Goal: Check status: Check status

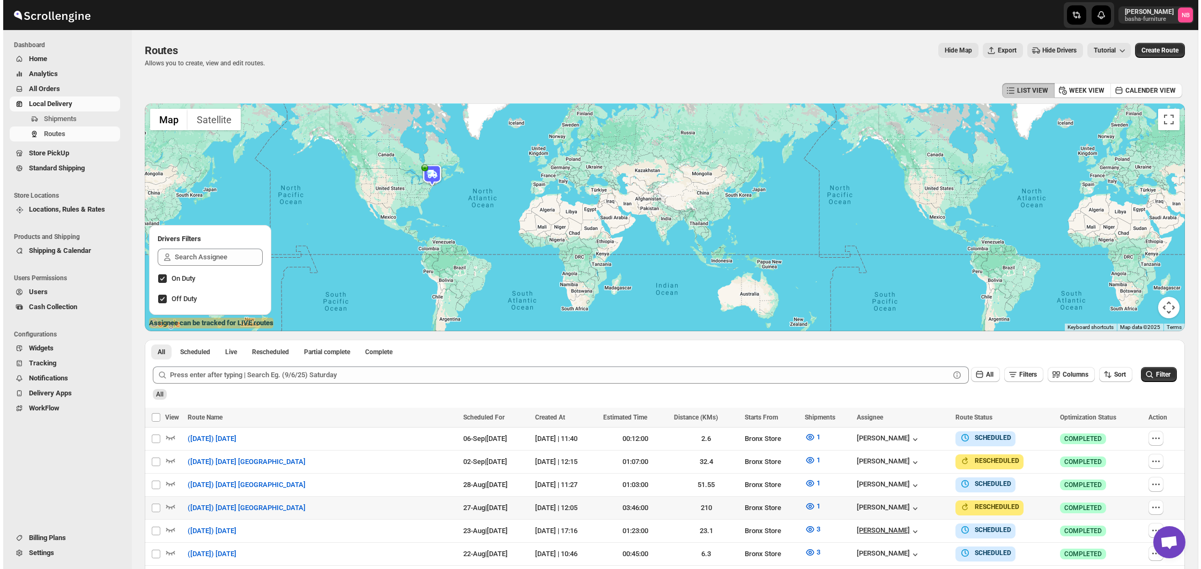
scroll to position [211, 0]
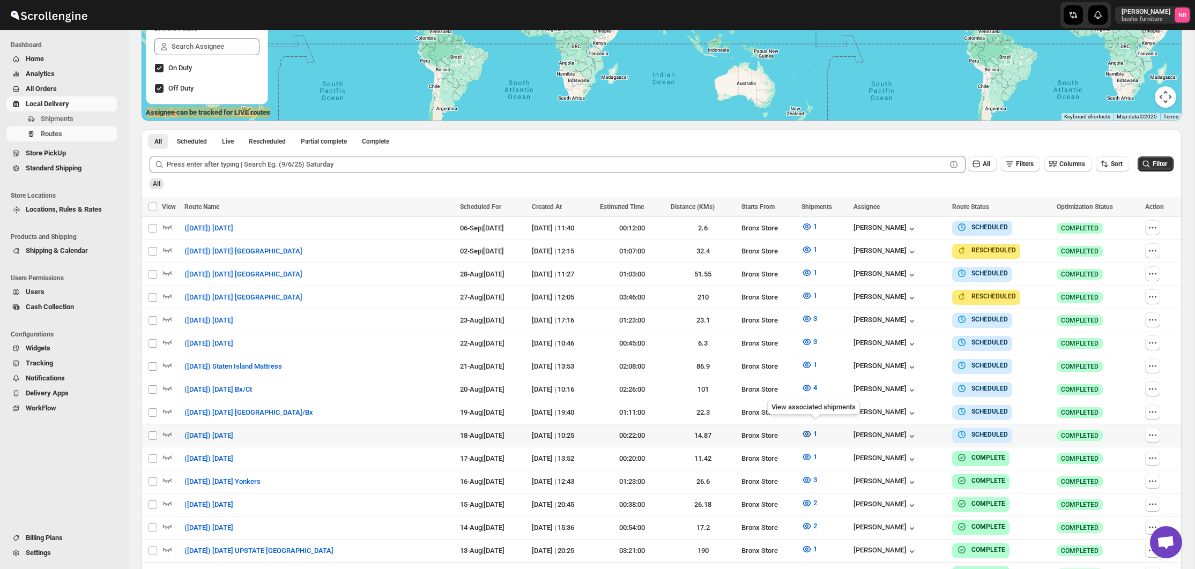
click at [812, 433] on icon "button" at bounding box center [807, 434] width 11 height 11
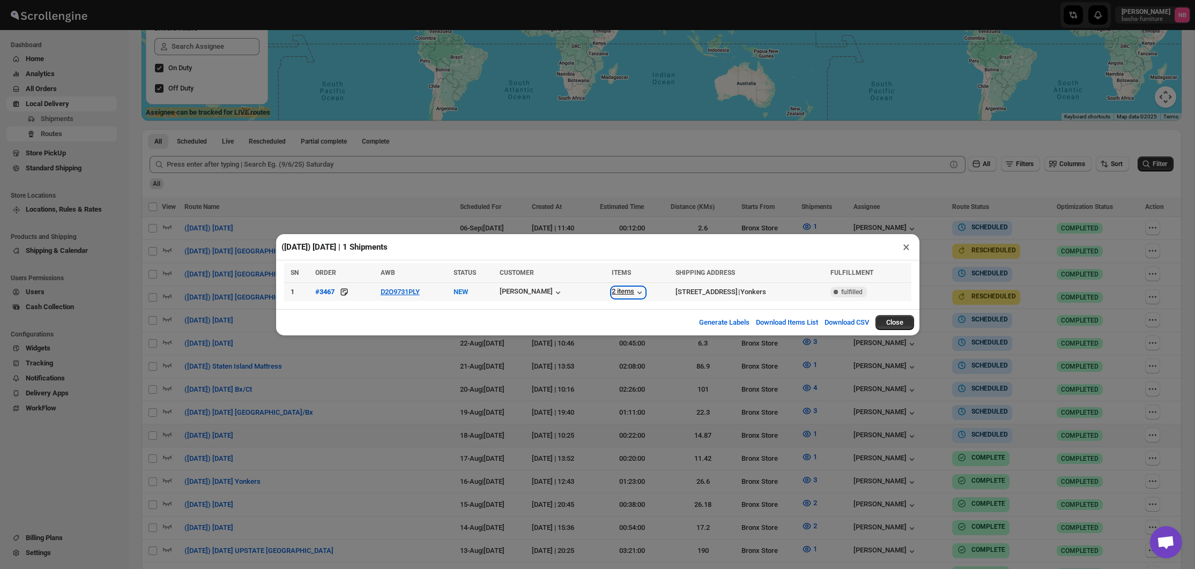
click at [627, 292] on div "2 items" at bounding box center [628, 292] width 33 height 11
click at [749, 404] on div "([DATE]) [DATE] | 1 Shipments × SN ORDER AWB STATUS CUSTOMER ITEMS SHIPPING ADD…" at bounding box center [597, 284] width 1195 height 569
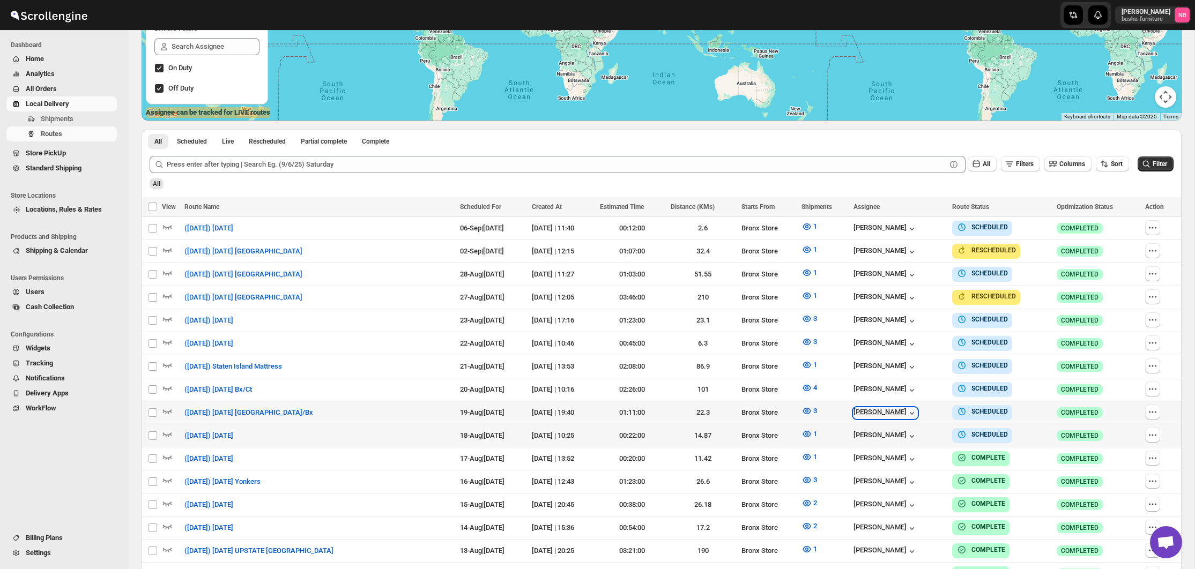
click at [913, 408] on div "[PERSON_NAME]" at bounding box center [886, 413] width 64 height 11
click at [812, 429] on icon "button" at bounding box center [807, 434] width 11 height 11
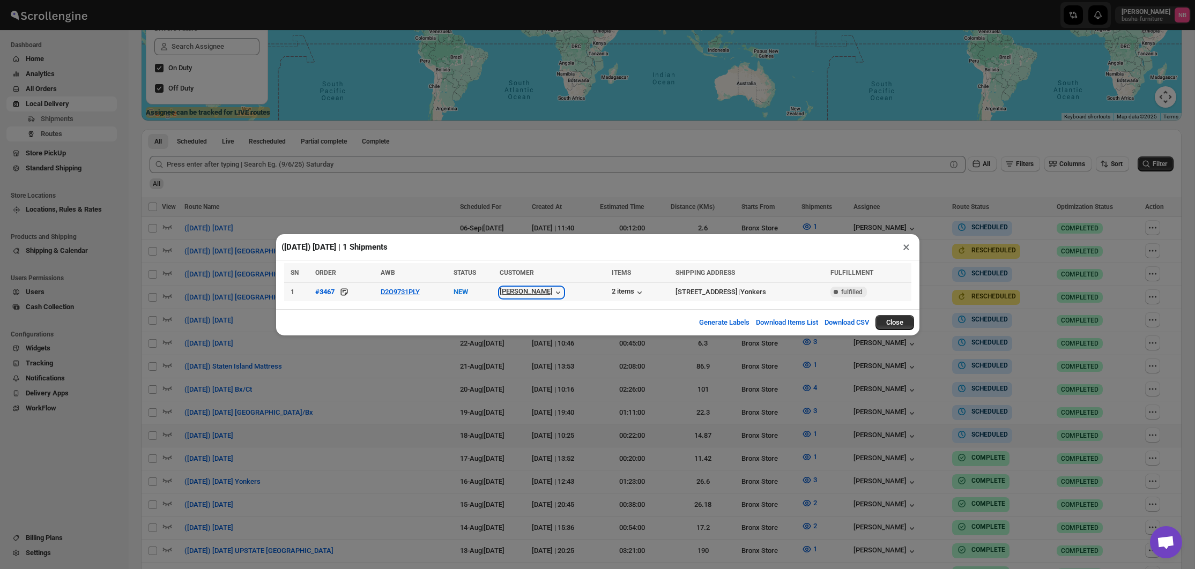
click at [539, 290] on div "[PERSON_NAME]" at bounding box center [532, 292] width 64 height 11
click at [495, 203] on div "([DATE]) [DATE] | 1 Shipments × SN ORDER AWB STATUS CUSTOMER ITEMS SHIPPING ADD…" at bounding box center [597, 284] width 1195 height 569
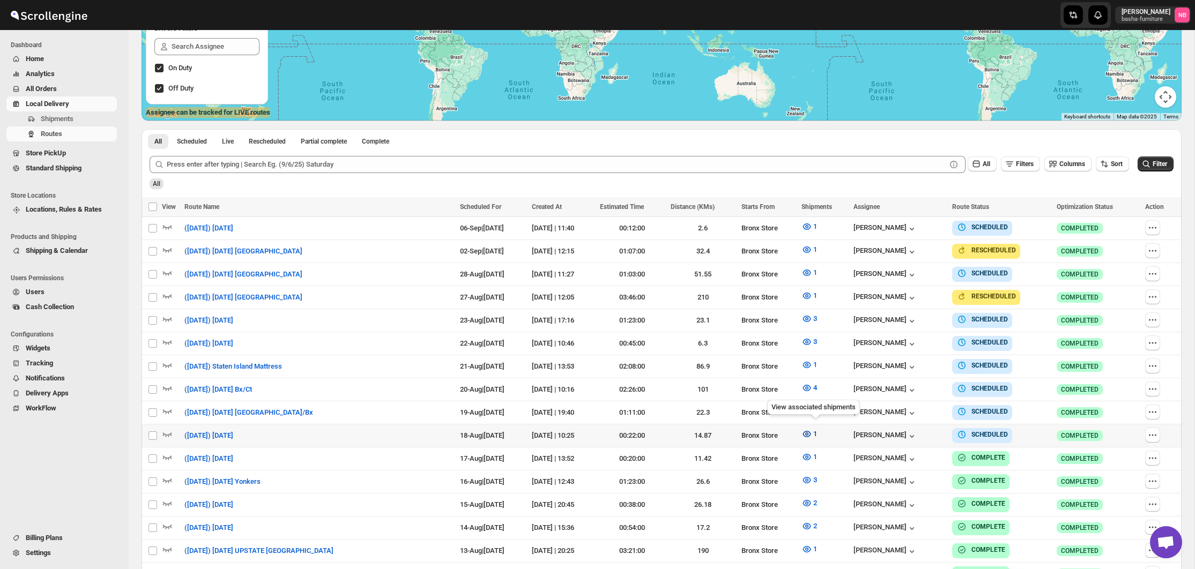
click at [811, 435] on icon "button" at bounding box center [807, 434] width 11 height 11
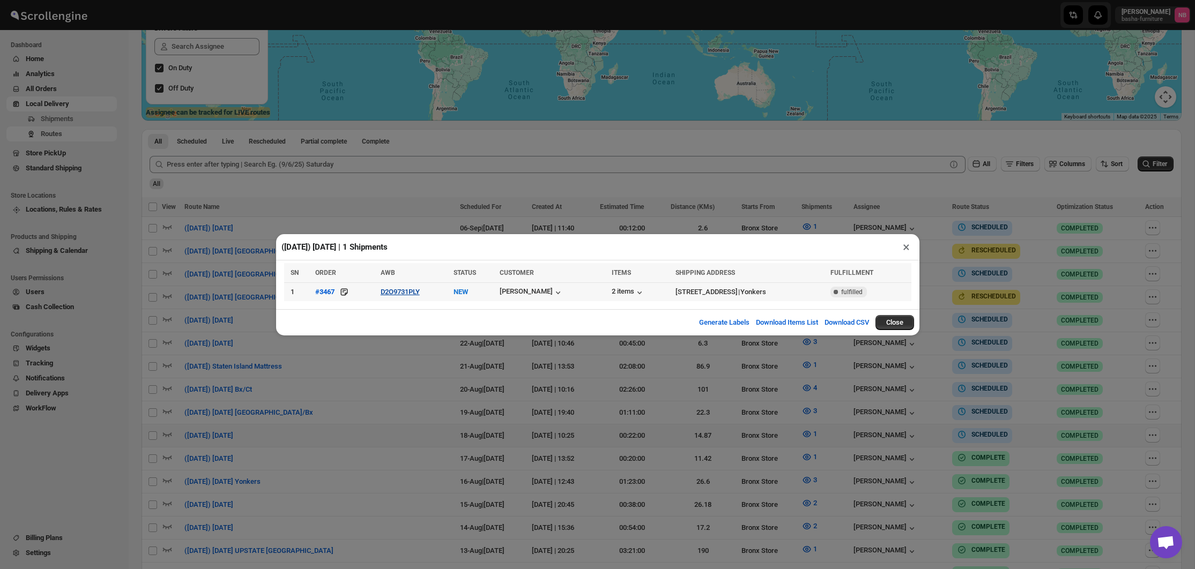
click at [411, 292] on button "D2O9731PLY" at bounding box center [400, 292] width 39 height 8
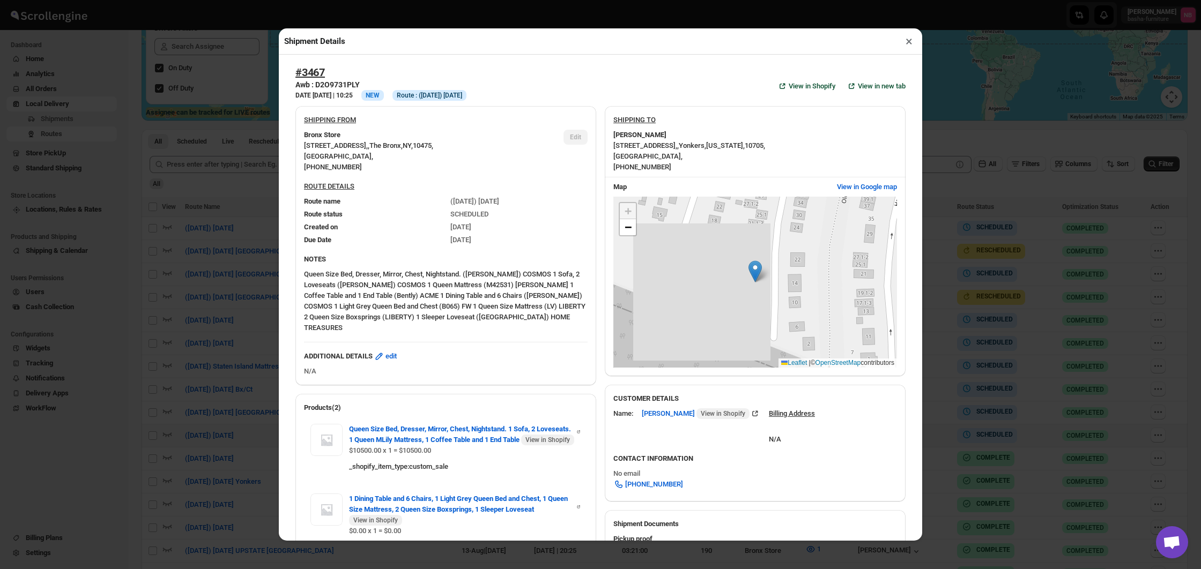
click at [219, 260] on div "Shipment Details × #3467 Awb : D2O9731PLY DATE [DATE] | 10:25 Info NEW Info Rou…" at bounding box center [600, 284] width 1201 height 569
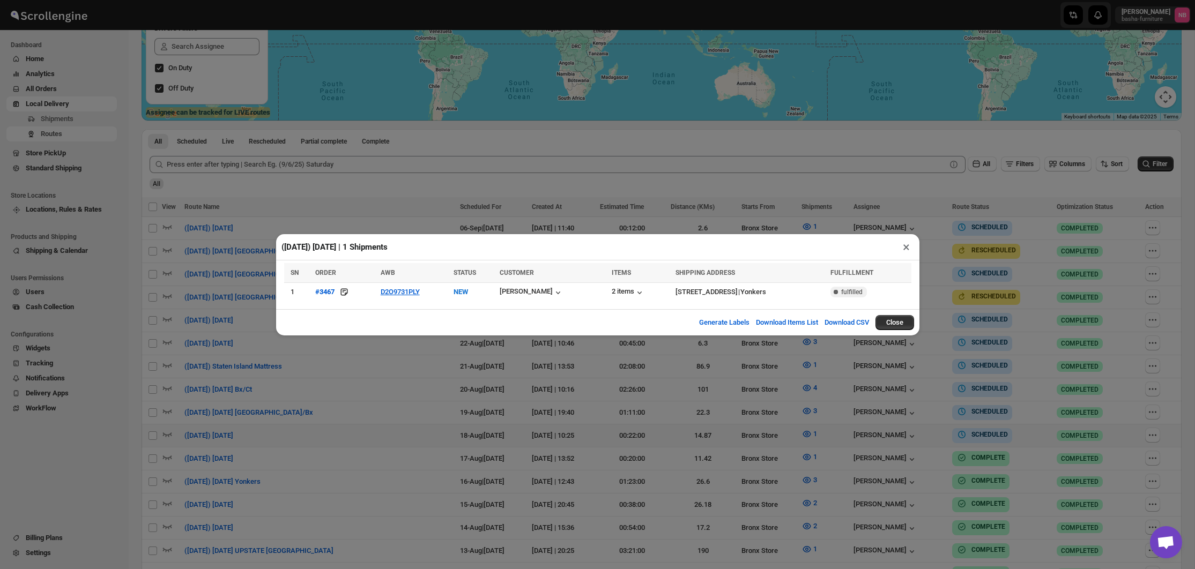
click at [220, 260] on div "([DATE]) [DATE] | 1 Shipments × SN ORDER AWB STATUS CUSTOMER ITEMS SHIPPING ADD…" at bounding box center [597, 284] width 1195 height 569
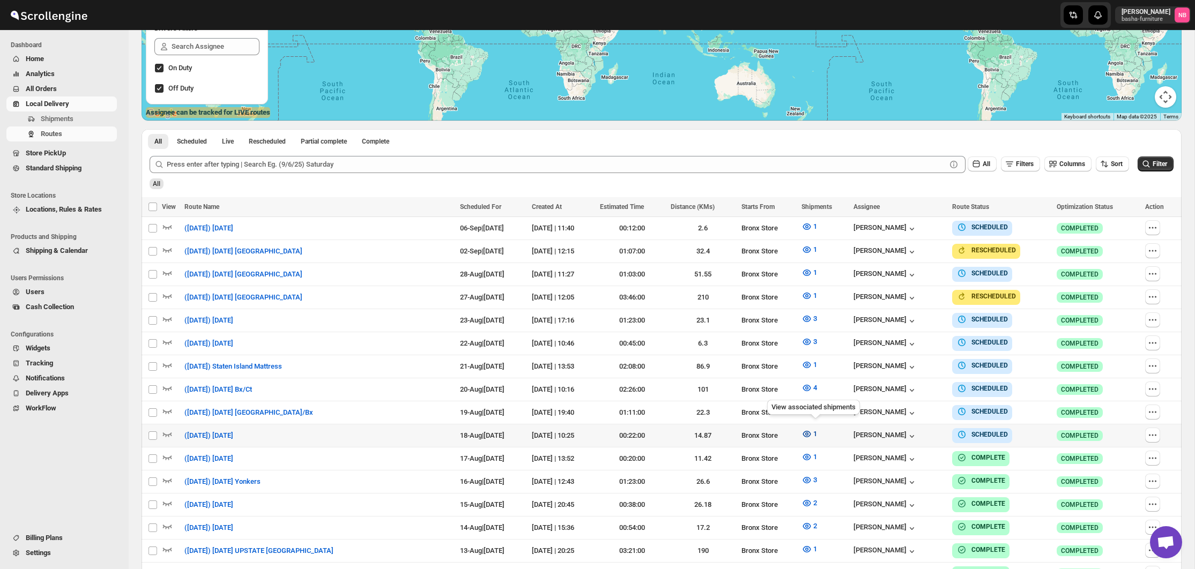
click at [811, 431] on icon "button" at bounding box center [807, 434] width 8 height 6
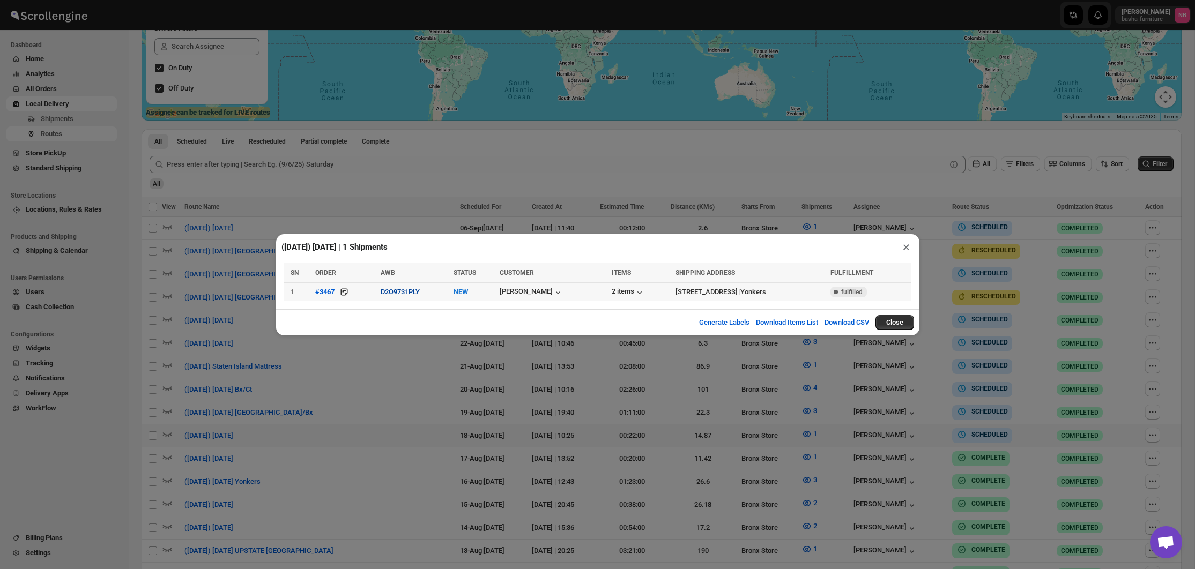
click at [418, 289] on button "D2O9731PLY" at bounding box center [400, 292] width 39 height 8
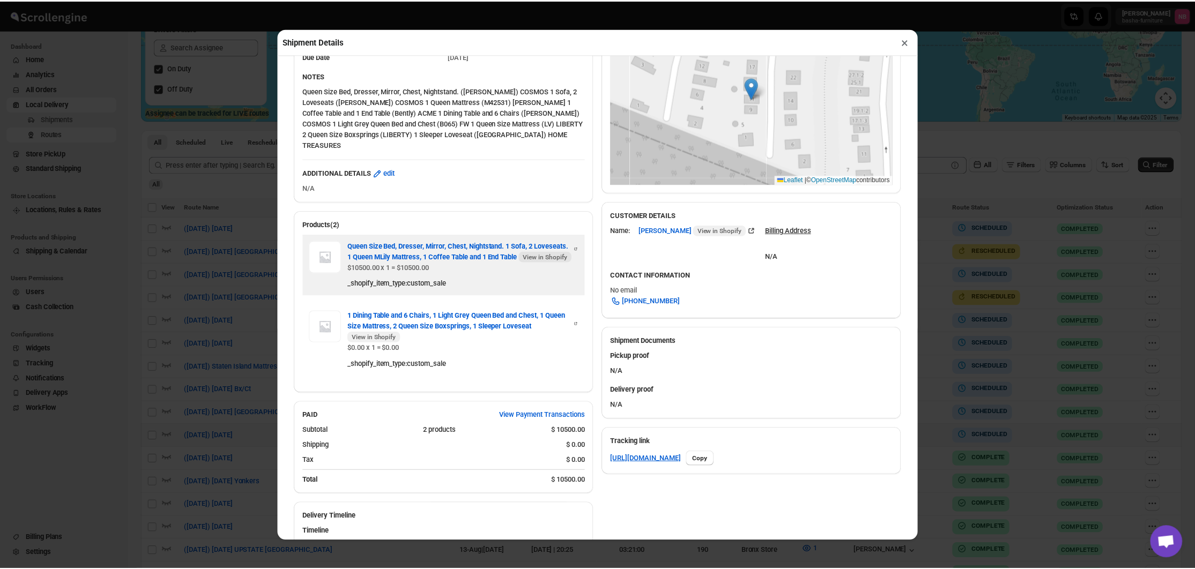
scroll to position [181, 0]
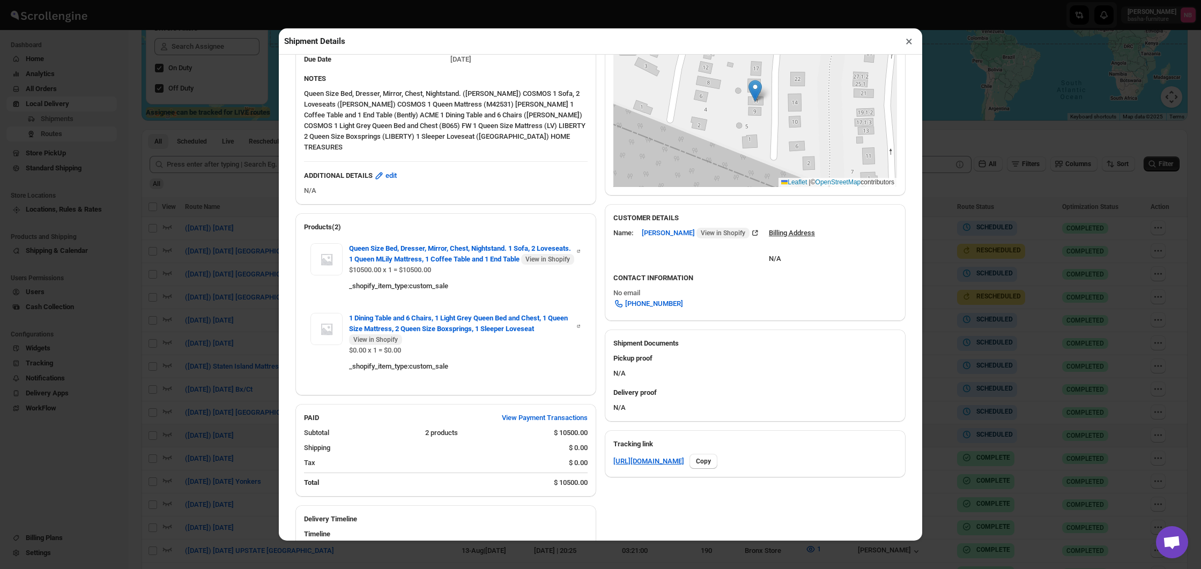
click at [256, 242] on div "Shipment Details × #3467 Awb : D2O9731PLY DATE [DATE] | 10:25 Info NEW Info Rou…" at bounding box center [600, 284] width 1201 height 569
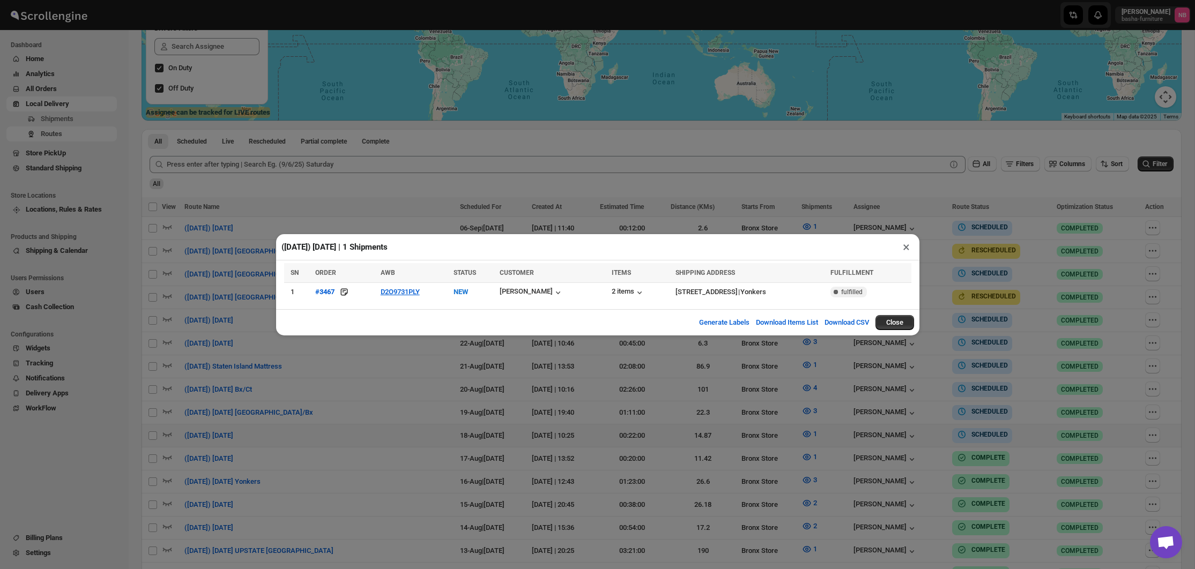
click at [256, 242] on div "([DATE]) [DATE] | 1 Shipments × SN ORDER AWB STATUS CUSTOMER ITEMS SHIPPING ADD…" at bounding box center [597, 284] width 1195 height 569
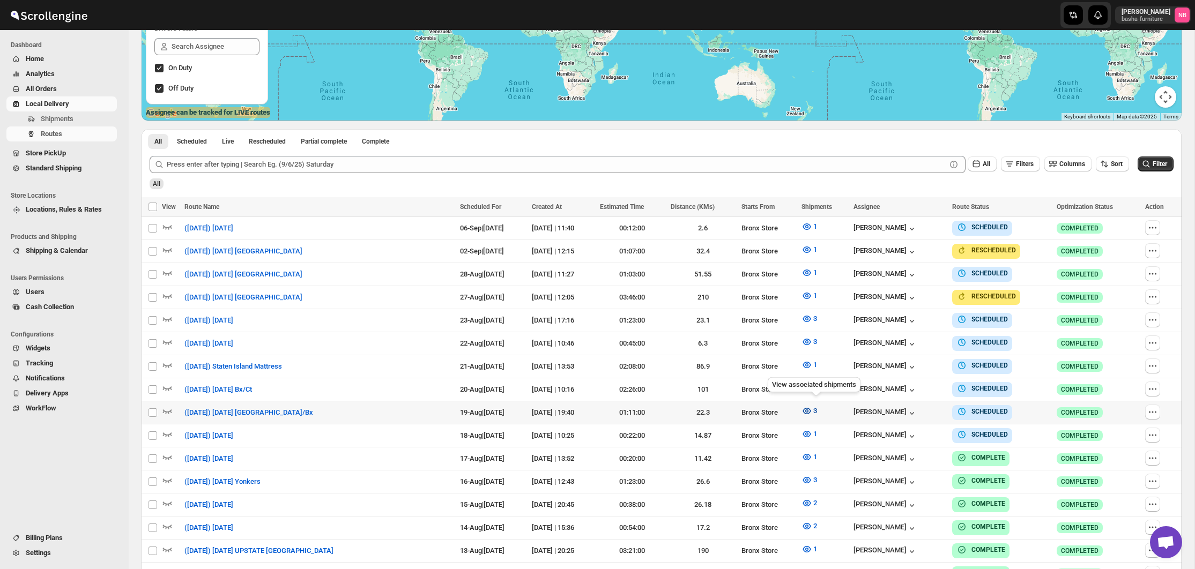
click at [812, 406] on icon "button" at bounding box center [807, 411] width 11 height 11
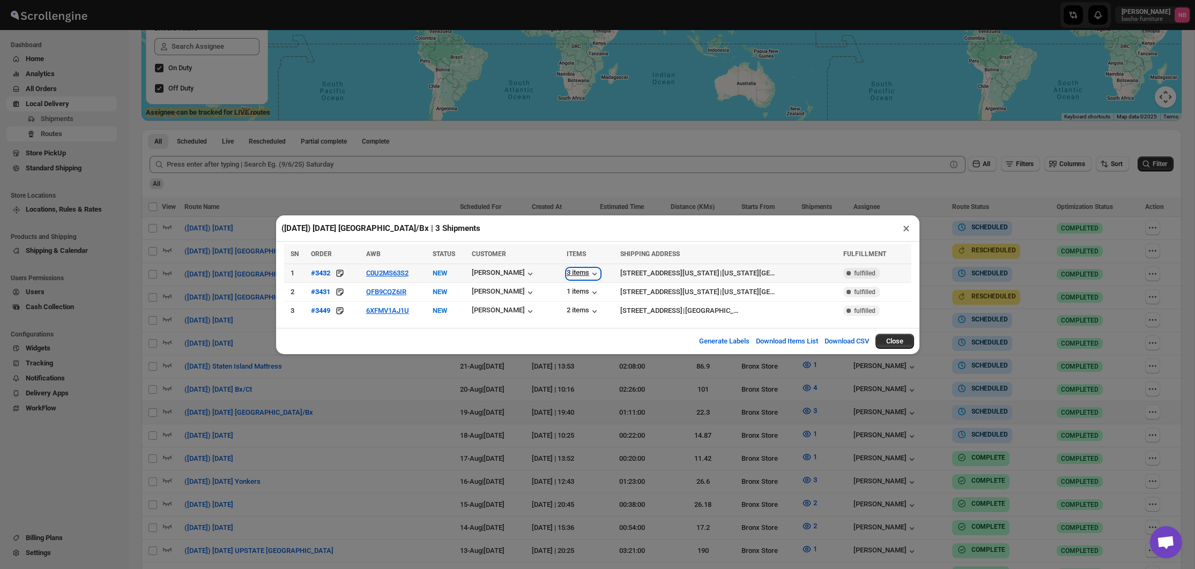
click at [577, 273] on div "3 items" at bounding box center [583, 274] width 33 height 11
click at [576, 291] on div "1 items" at bounding box center [583, 292] width 33 height 11
click at [534, 381] on div "([DATE]) [DATE] [GEOGRAPHIC_DATA]/Bx | 3 Shipments × SN ORDER AWB STATUS CUSTOM…" at bounding box center [597, 284] width 1195 height 569
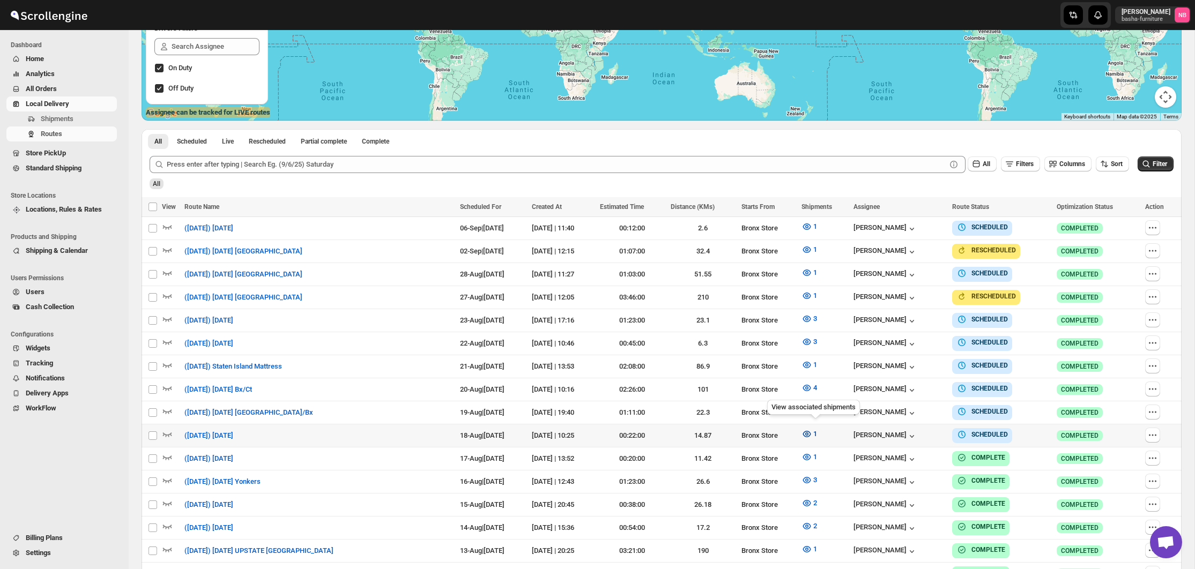
click at [812, 437] on button "1" at bounding box center [809, 434] width 28 height 17
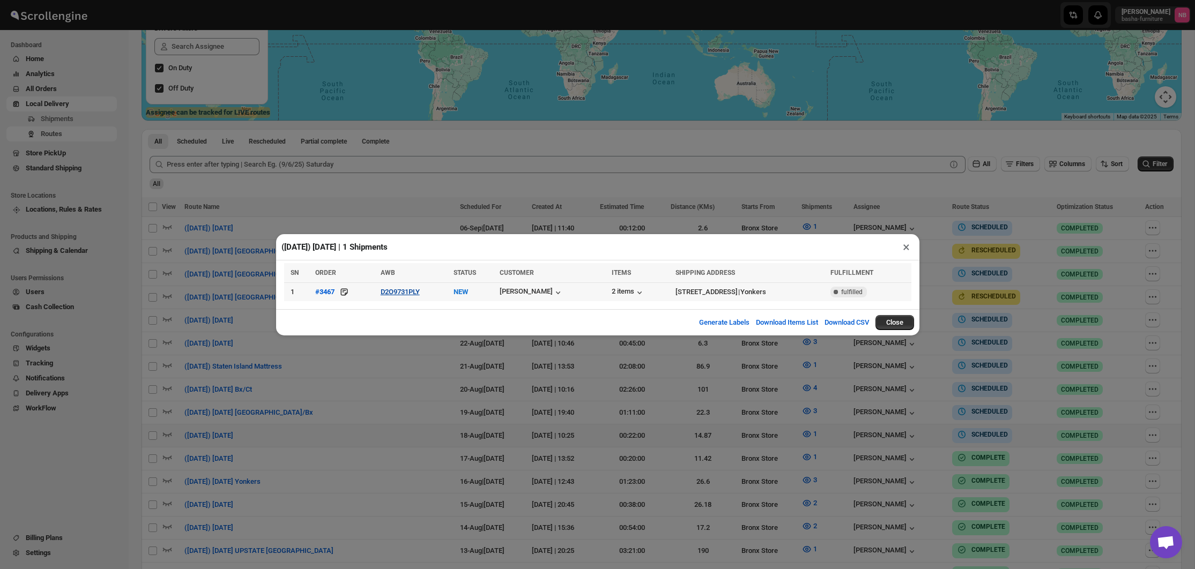
click at [420, 290] on button "D2O9731PLY" at bounding box center [400, 292] width 39 height 8
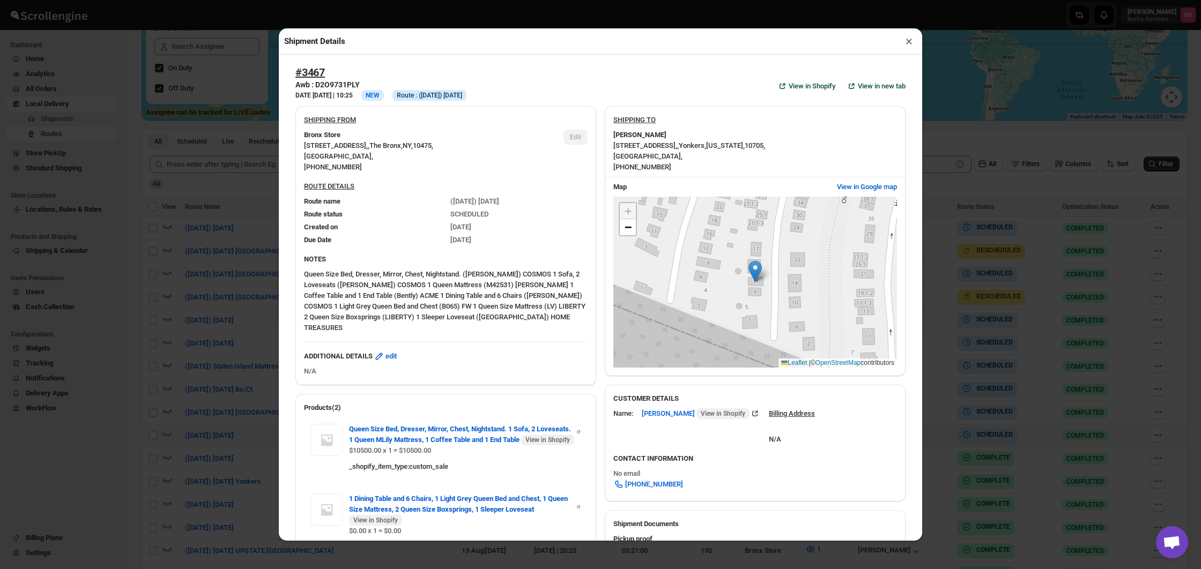
click at [215, 238] on div "Shipment Details × #3467 Awb : D2O9731PLY DATE [DATE] | 10:25 Info NEW Info Rou…" at bounding box center [600, 284] width 1201 height 569
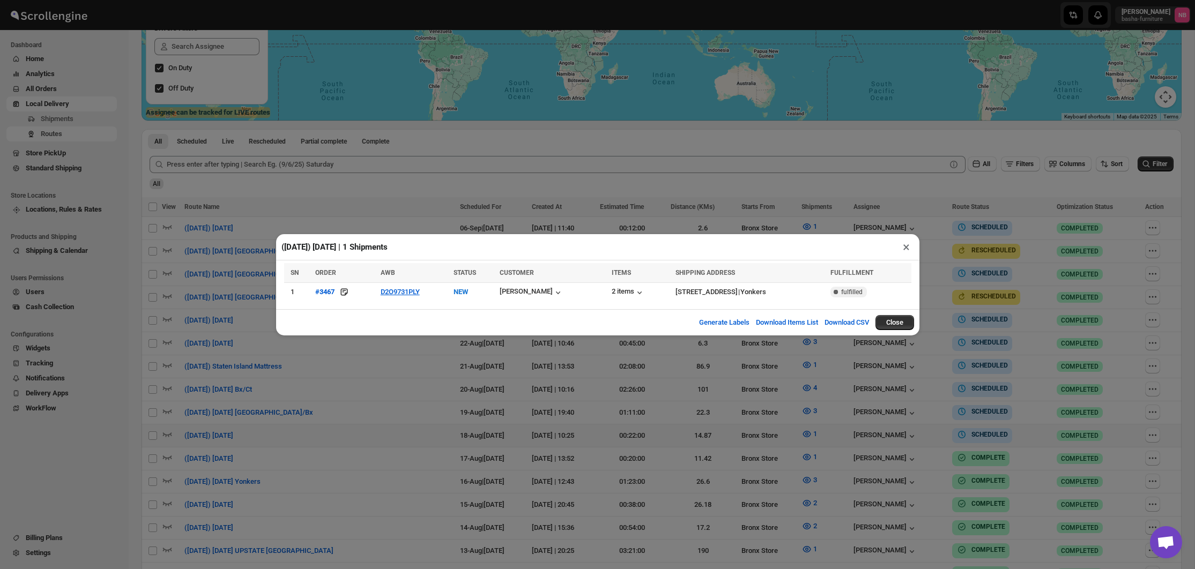
click at [215, 238] on div "([DATE]) [DATE] | 1 Shipments × SN ORDER AWB STATUS CUSTOMER ITEMS SHIPPING ADD…" at bounding box center [597, 284] width 1195 height 569
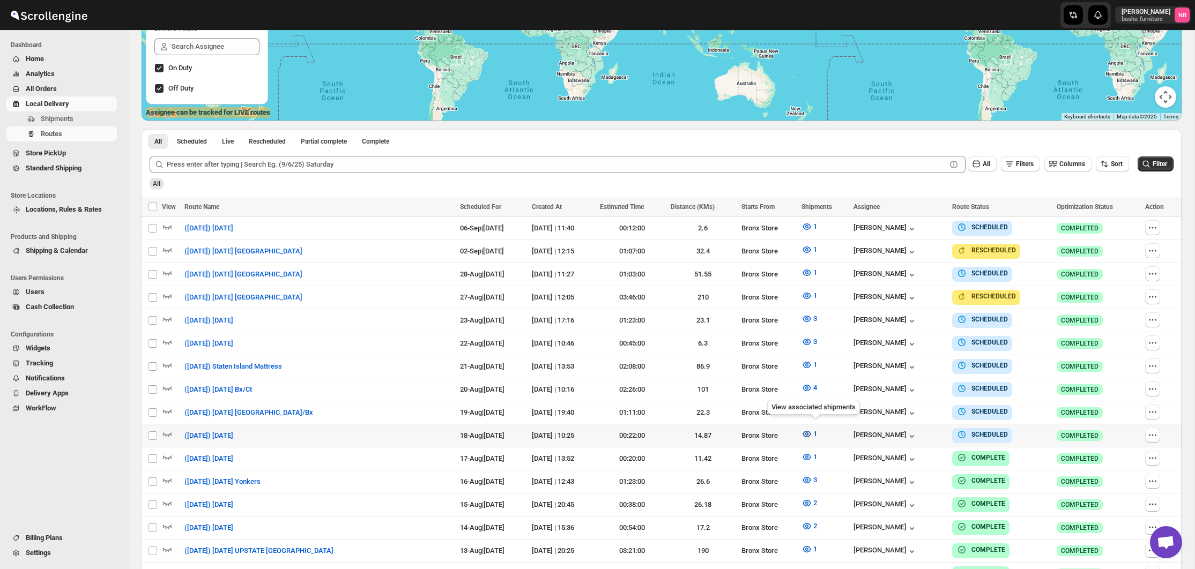
click at [811, 431] on icon "button" at bounding box center [807, 434] width 8 height 6
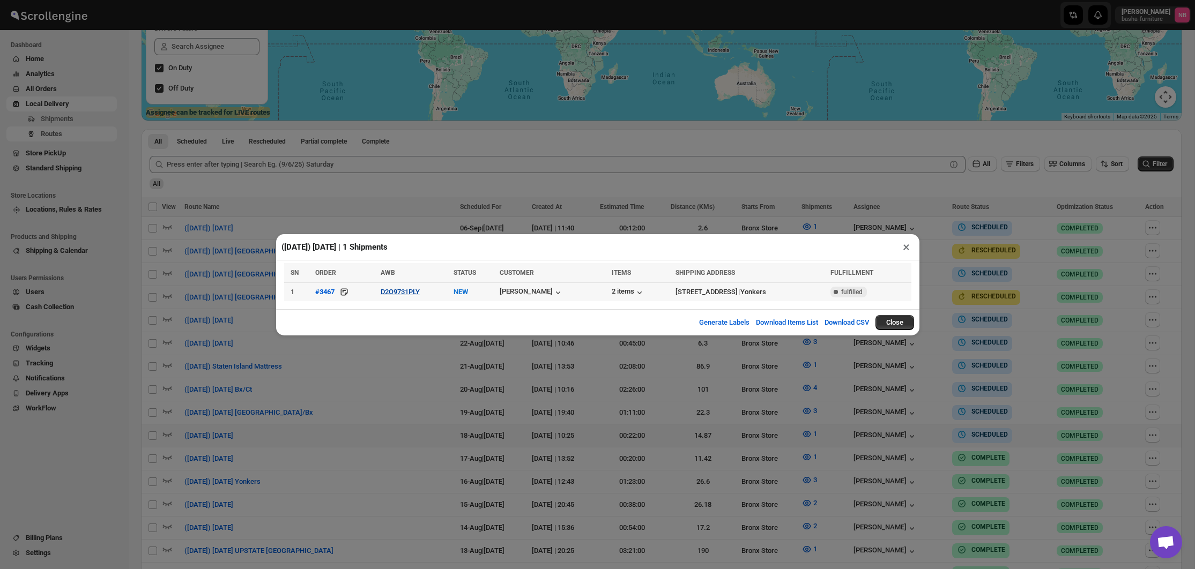
click at [394, 291] on button "D2O9731PLY" at bounding box center [400, 292] width 39 height 8
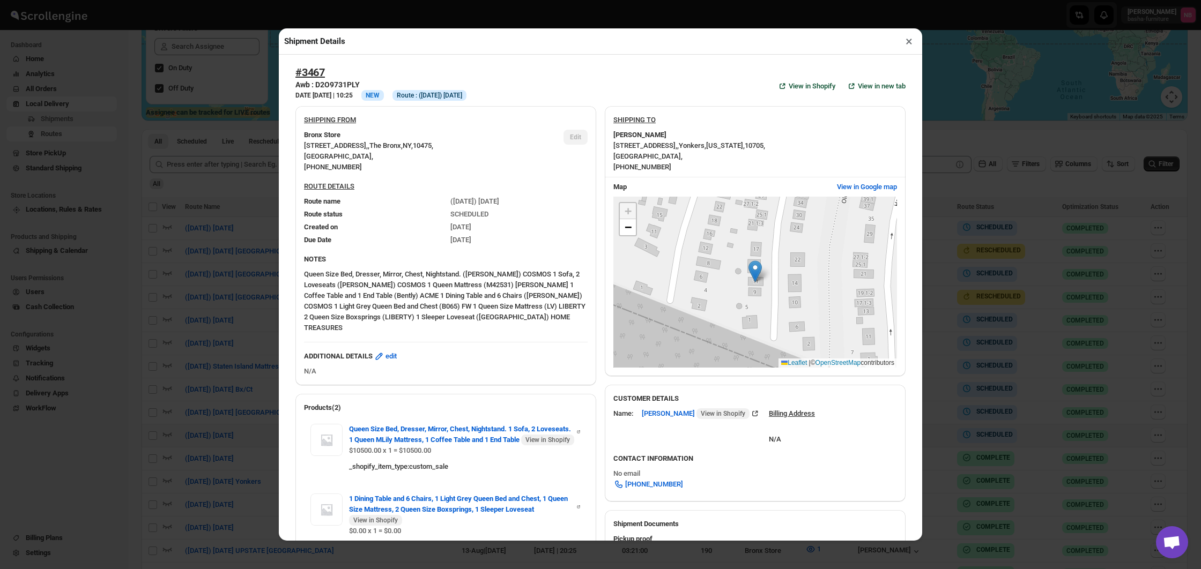
click at [223, 267] on div "Shipment Details × #3467 Awb : D2O9731PLY DATE [DATE] | 10:25 Info NEW Info Rou…" at bounding box center [600, 284] width 1201 height 569
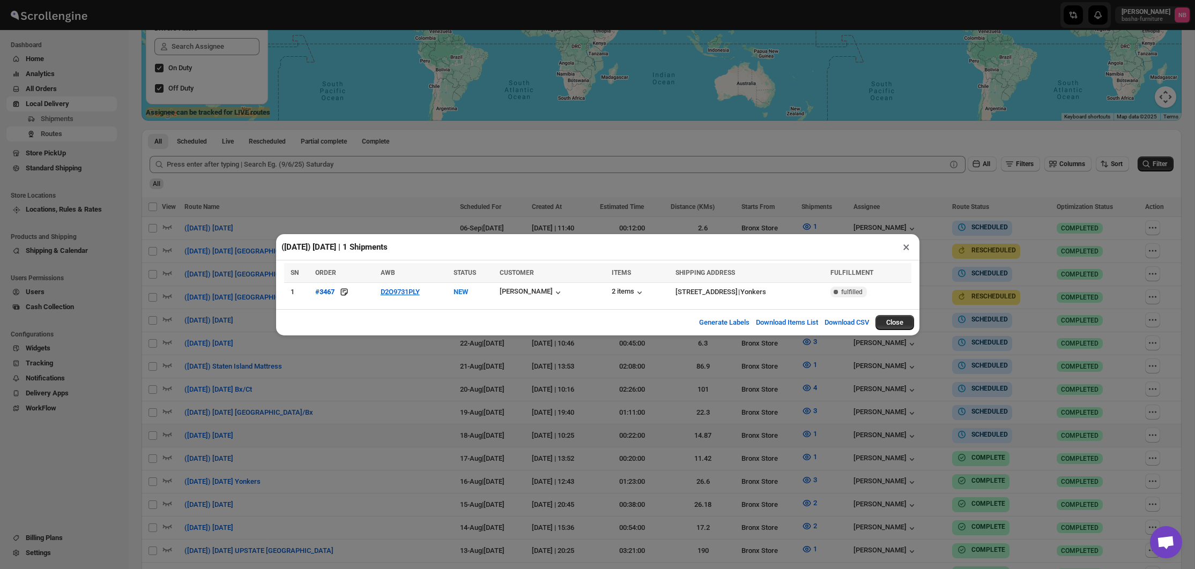
click at [739, 440] on div "([DATE]) [DATE] | 1 Shipments × SN ORDER AWB STATUS CUSTOMER ITEMS SHIPPING ADD…" at bounding box center [597, 284] width 1195 height 569
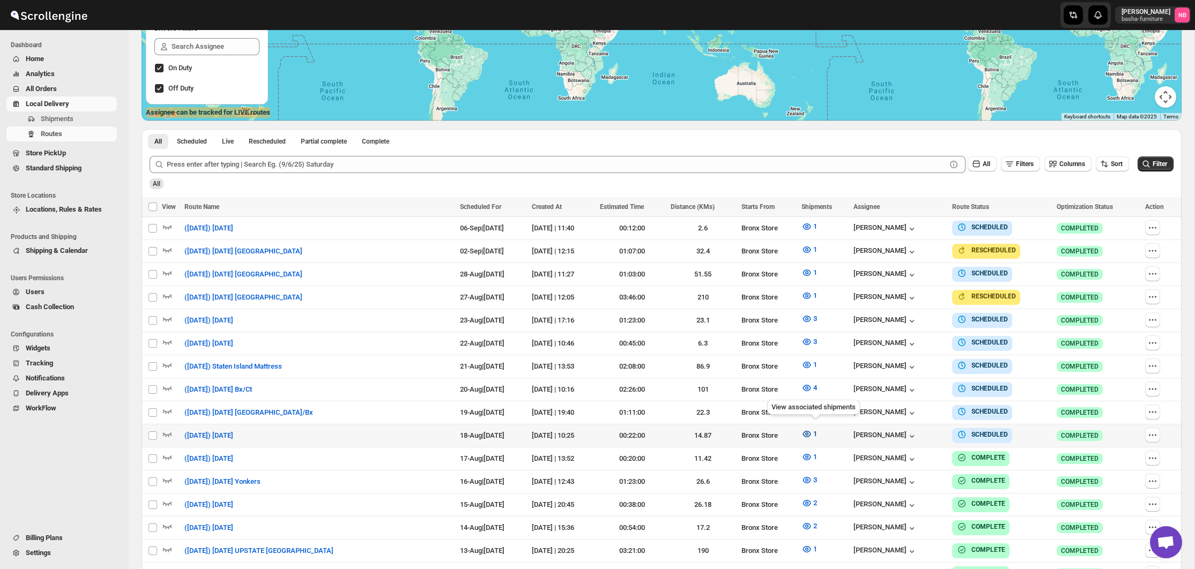
click at [811, 431] on icon "button" at bounding box center [807, 434] width 8 height 6
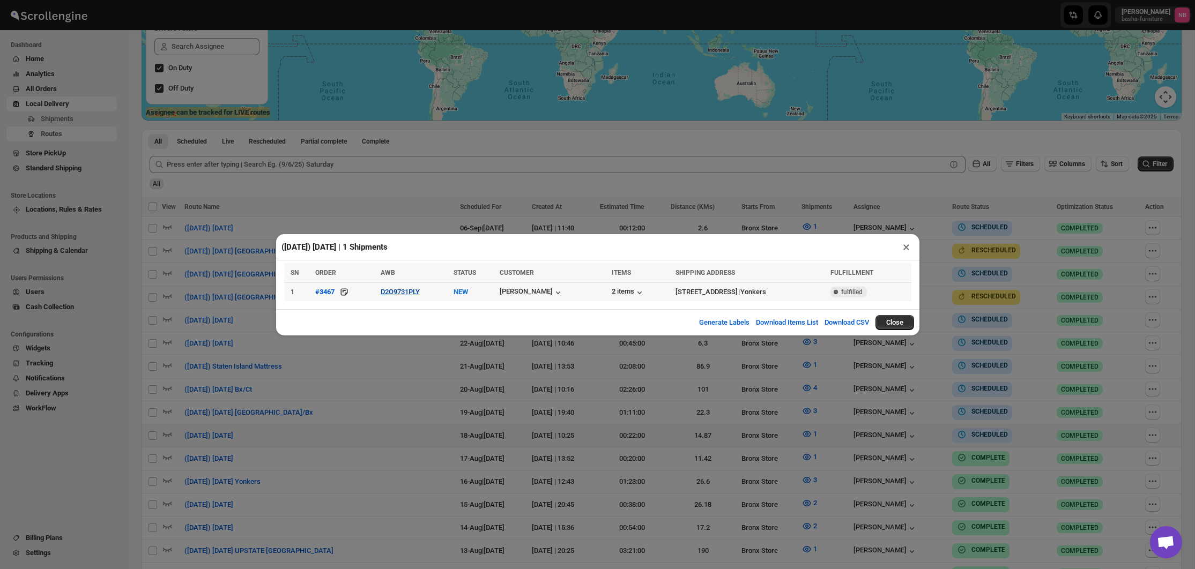
click at [408, 293] on button "D2O9731PLY" at bounding box center [400, 292] width 39 height 8
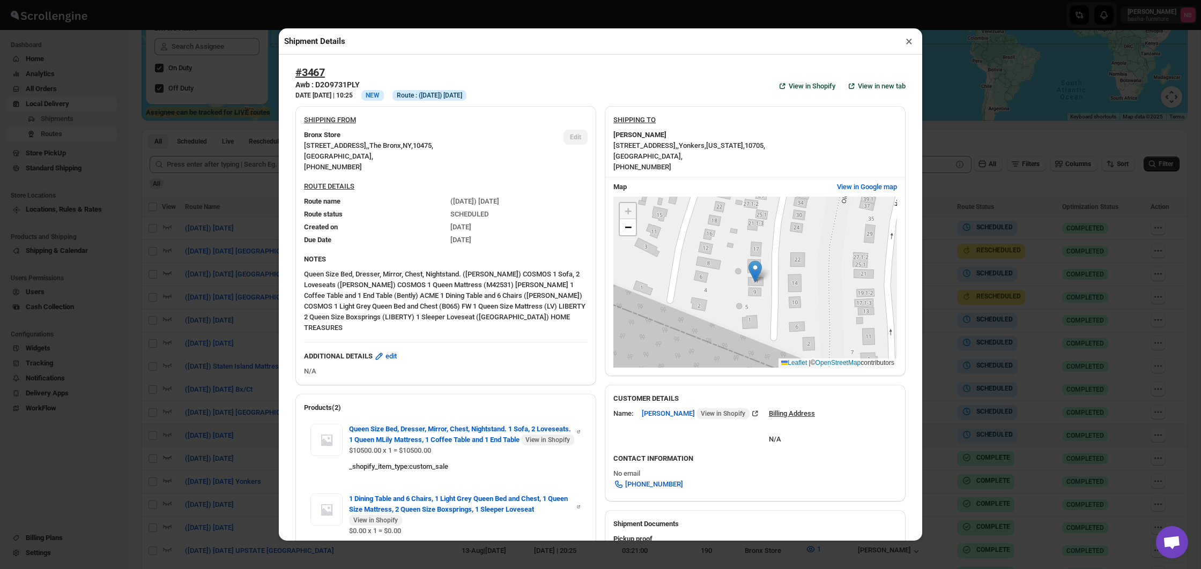
click at [187, 191] on div "Shipment Details × #3467 Awb : D2O9731PLY DATE [DATE] | 10:25 Info NEW Info Rou…" at bounding box center [600, 284] width 1201 height 569
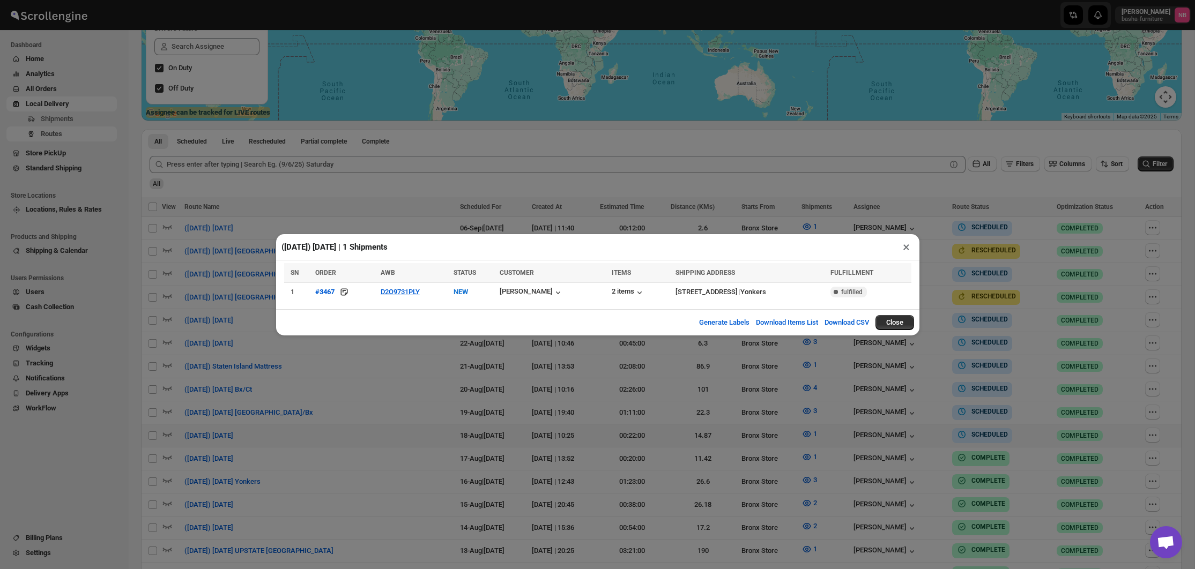
click at [749, 453] on div "([DATE]) [DATE] | 1 Shipments × SN ORDER AWB STATUS CUSTOMER ITEMS SHIPPING ADD…" at bounding box center [597, 284] width 1195 height 569
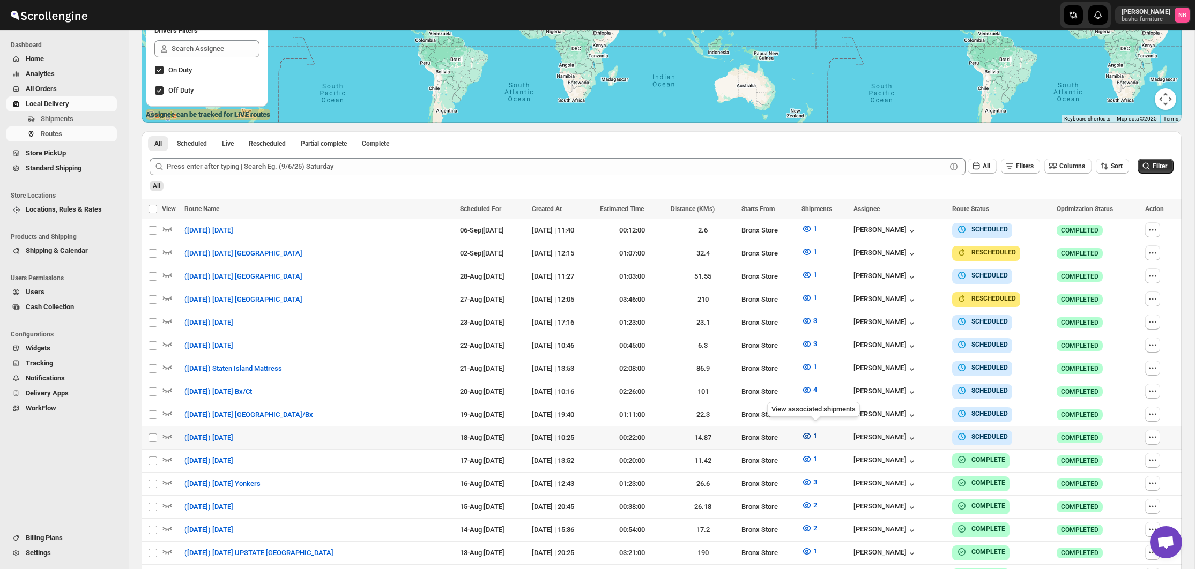
click at [817, 433] on span "1" at bounding box center [815, 436] width 4 height 8
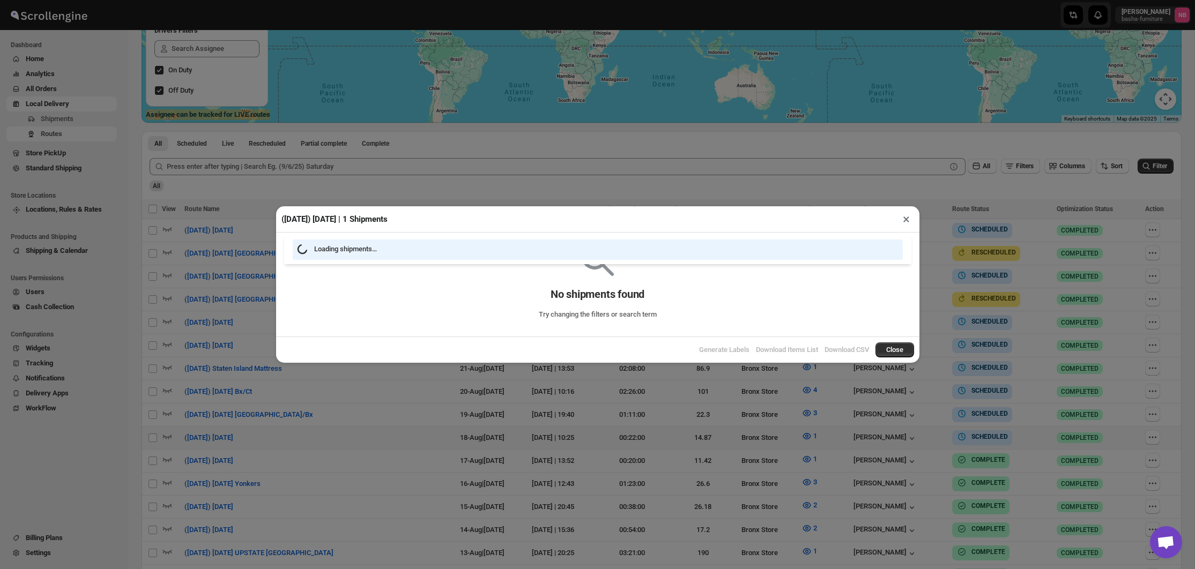
scroll to position [210, 0]
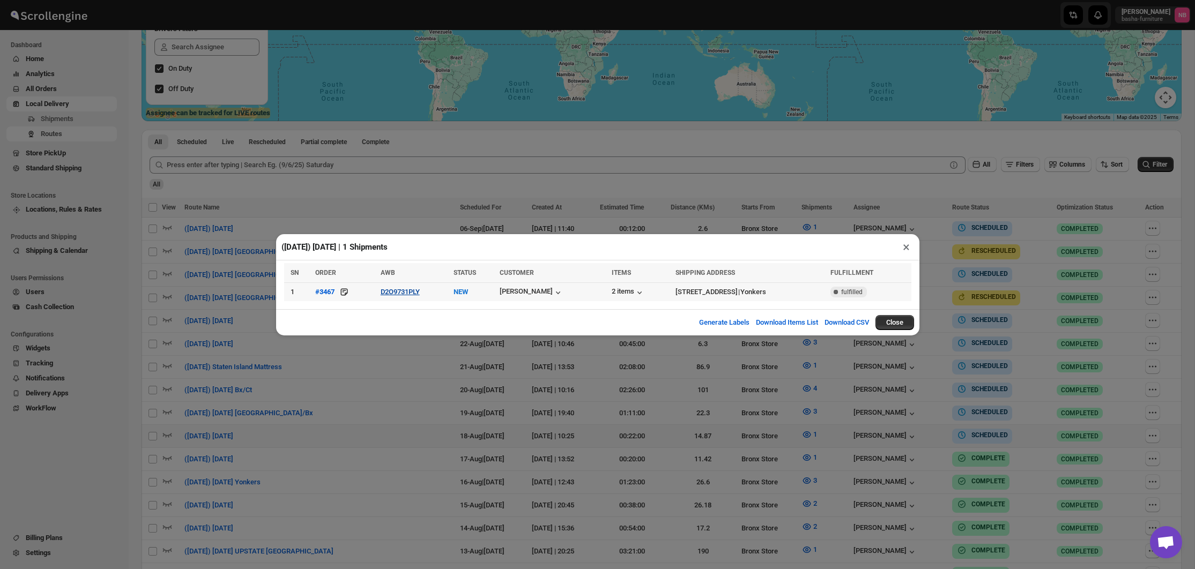
click at [401, 294] on button "D2O9731PLY" at bounding box center [400, 292] width 39 height 8
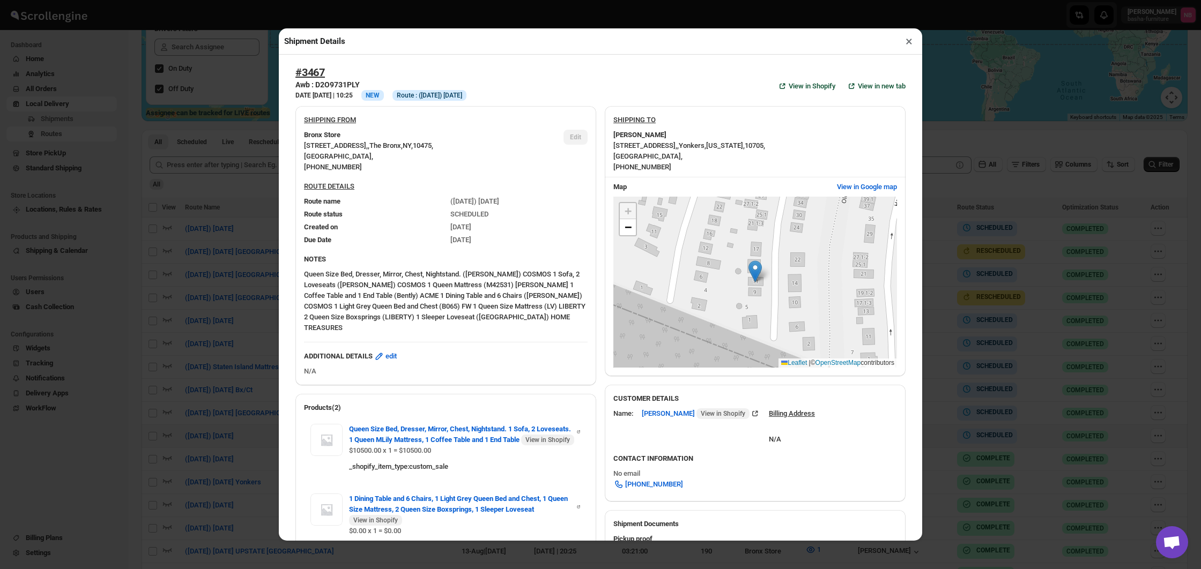
click at [263, 234] on div "Shipment Details × #3467 Awb : D2O9731PLY DATE [DATE] | 10:25 Info NEW Info Rou…" at bounding box center [600, 284] width 1201 height 569
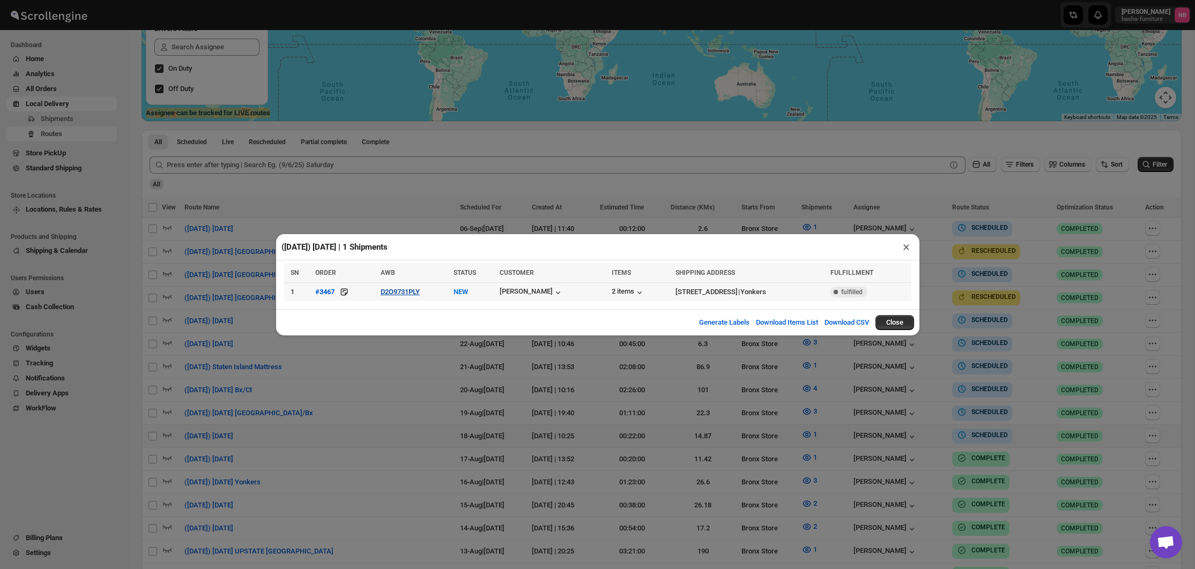
click at [404, 293] on button "D2O9731PLY" at bounding box center [400, 292] width 39 height 8
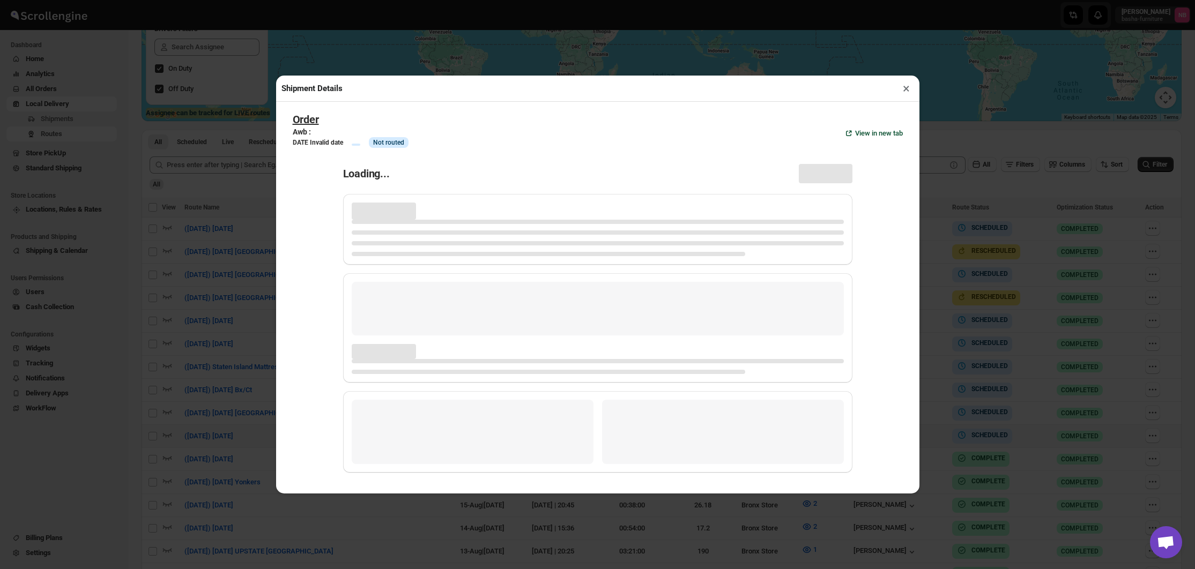
scroll to position [212, 0]
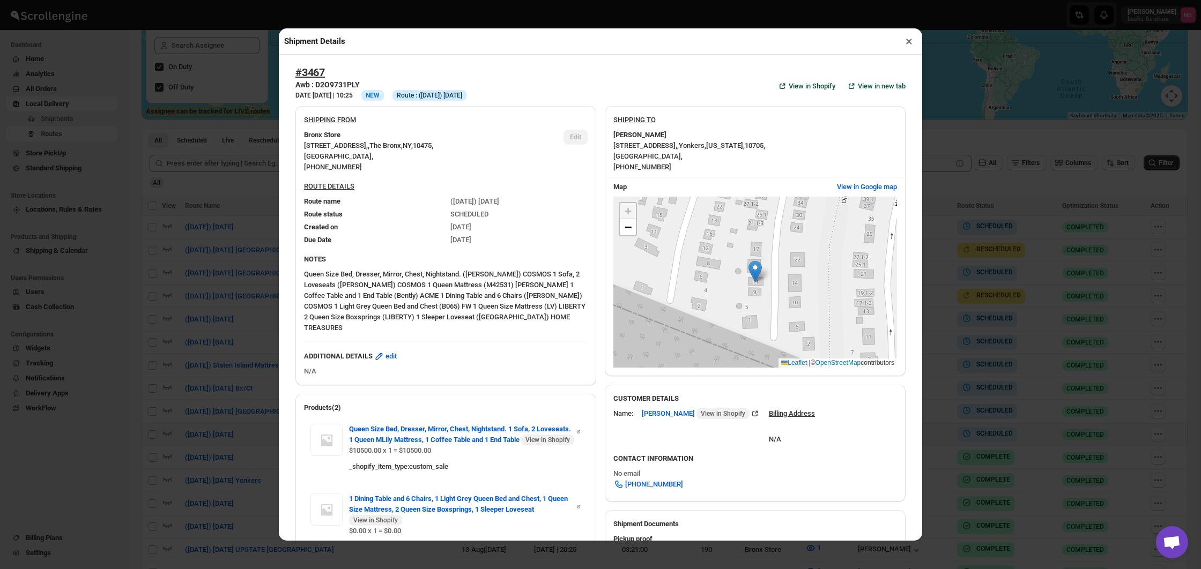
click at [182, 222] on div "Shipment Details × #3467 Awb : D2O9731PLY DATE [DATE] | 10:25 Info NEW Info Rou…" at bounding box center [600, 284] width 1201 height 569
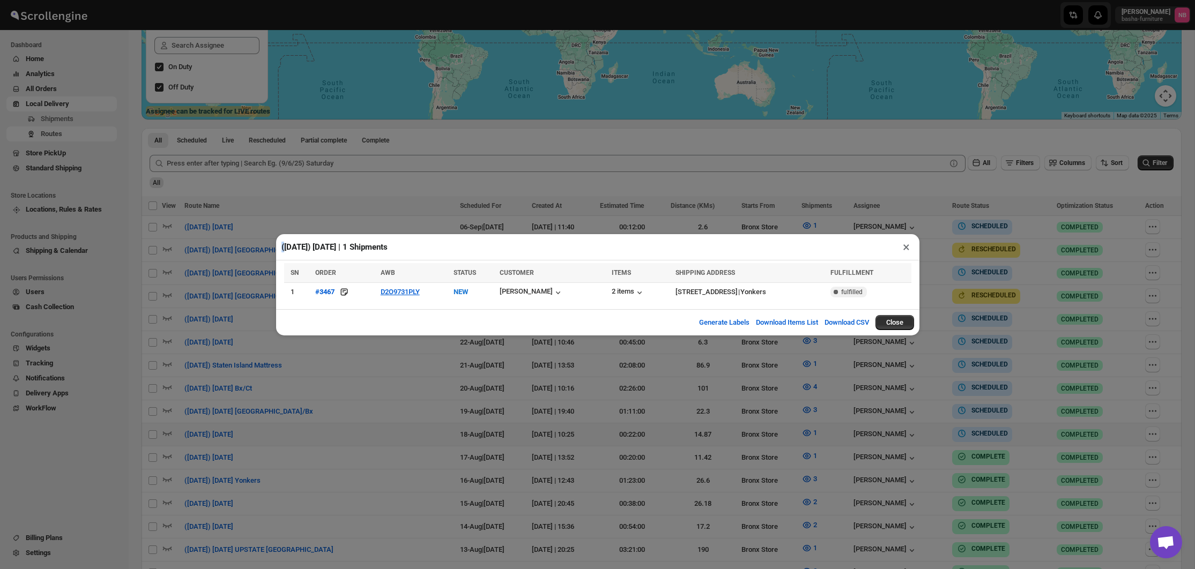
click at [182, 222] on div "([DATE]) [DATE] | 1 Shipments × SN ORDER AWB STATUS CUSTOMER ITEMS SHIPPING ADD…" at bounding box center [597, 284] width 1195 height 569
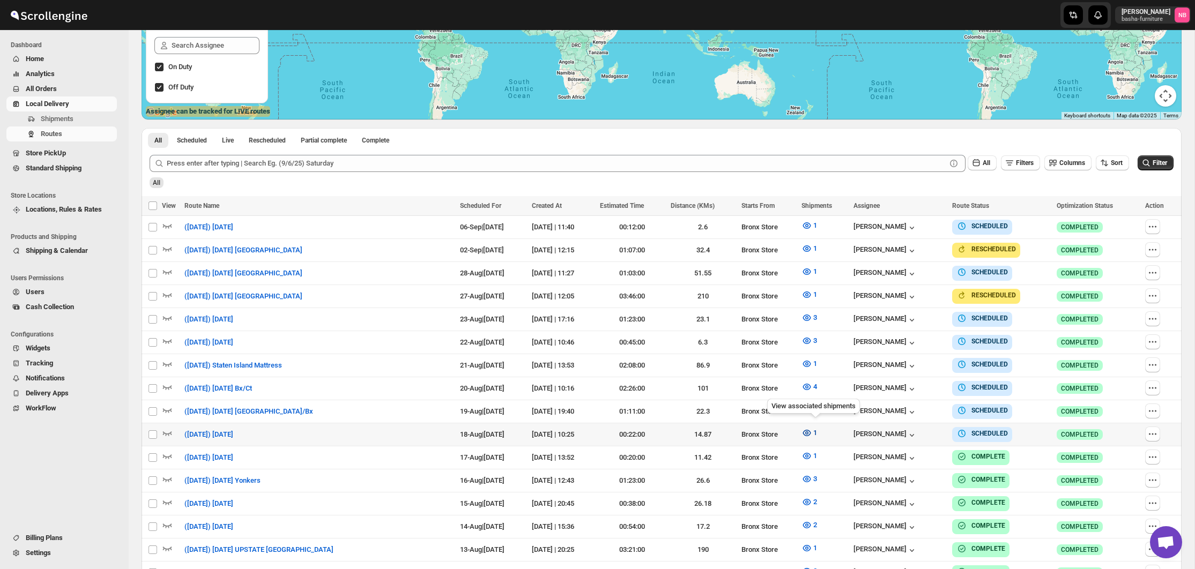
click at [812, 431] on icon "button" at bounding box center [807, 433] width 11 height 11
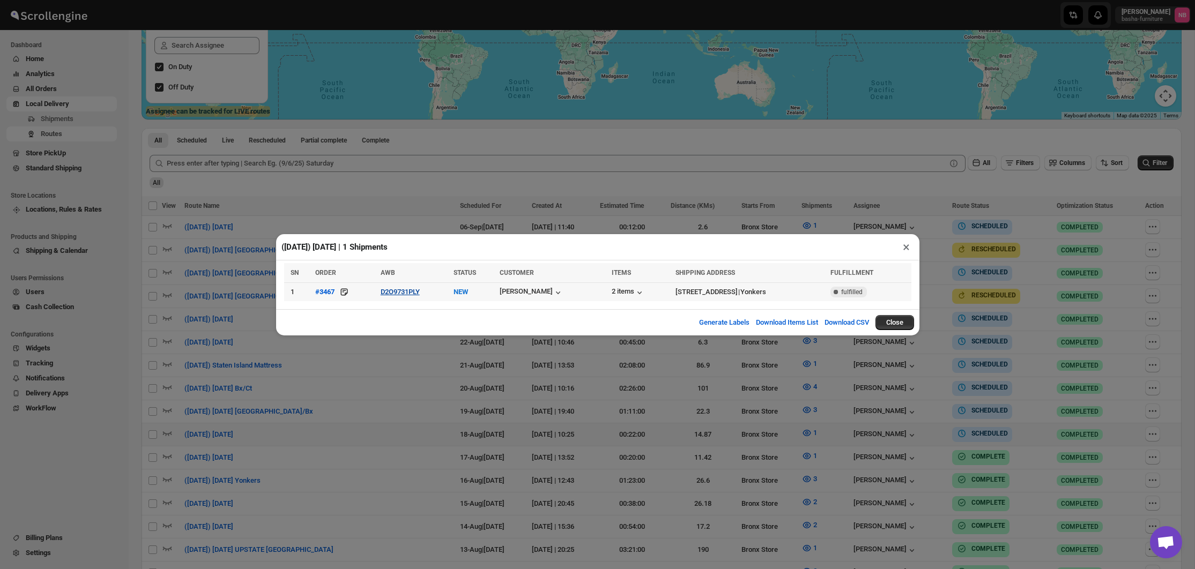
click at [420, 292] on button "D2O9731PLY" at bounding box center [400, 292] width 39 height 8
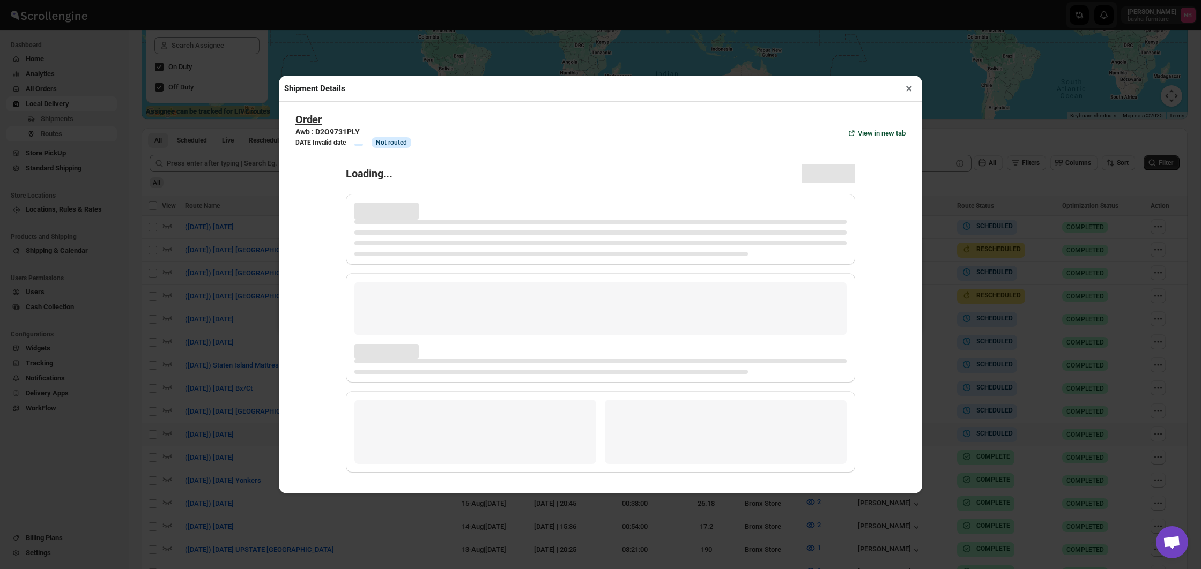
click at [216, 225] on div "Shipment Details × Order Awb : D2O9731PLY DATE Invalid date Info Info Not route…" at bounding box center [600, 284] width 1201 height 569
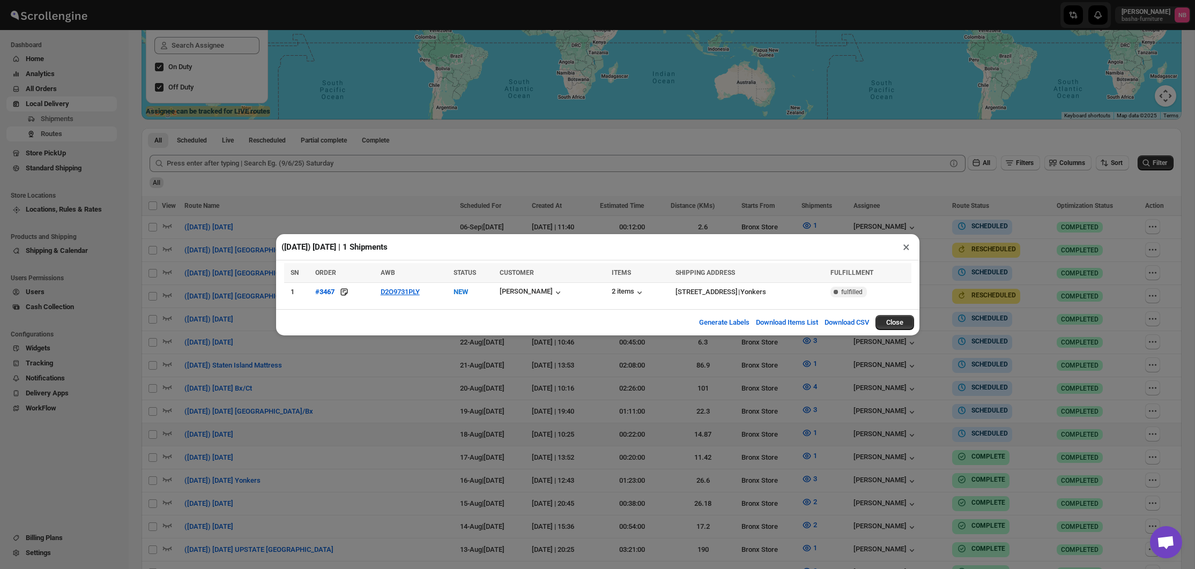
click at [462, 376] on div "([DATE]) [DATE] | 1 Shipments × SN ORDER AWB STATUS CUSTOMER ITEMS SHIPPING ADD…" at bounding box center [597, 284] width 1195 height 569
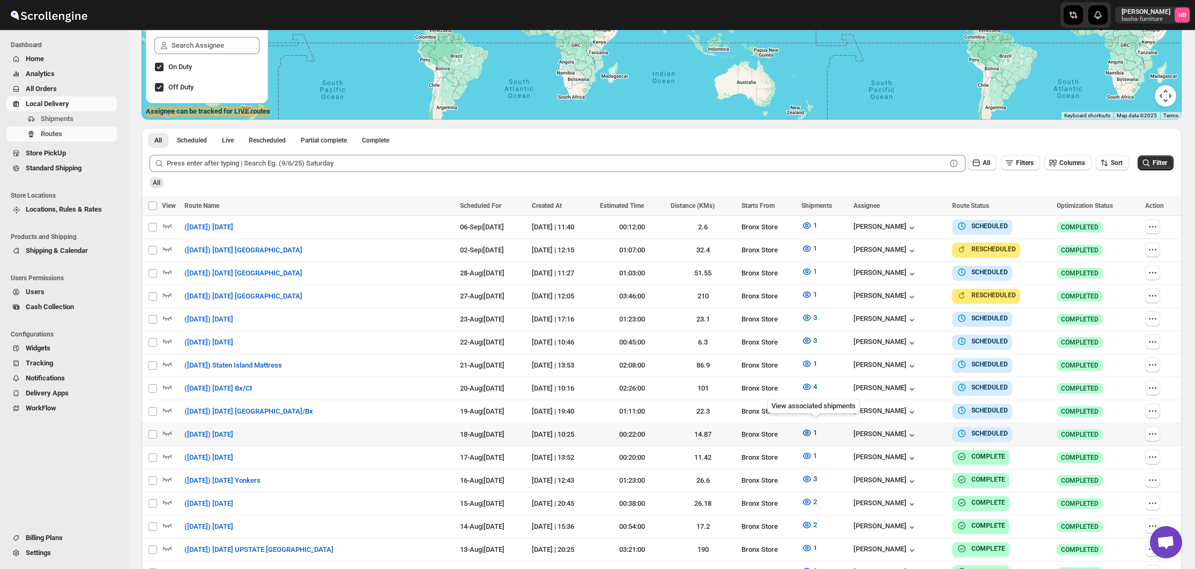
click at [809, 432] on icon "button" at bounding box center [806, 433] width 3 height 3
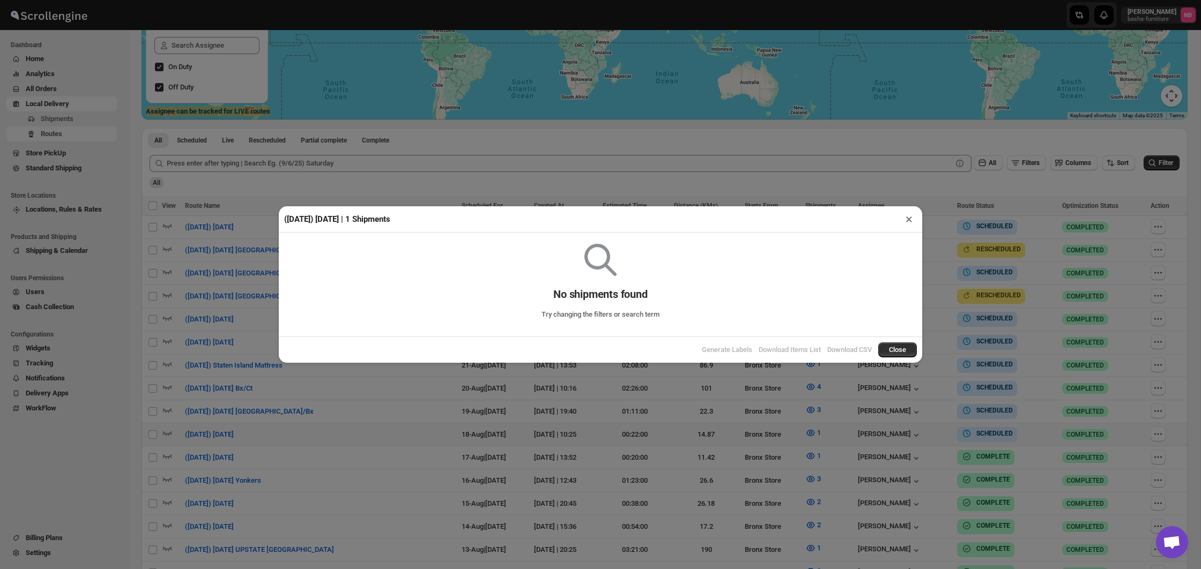
click at [548, 432] on div "([DATE]) [DATE] | 1 Shipments × No shipments found Try changing the filters or …" at bounding box center [600, 284] width 1201 height 569
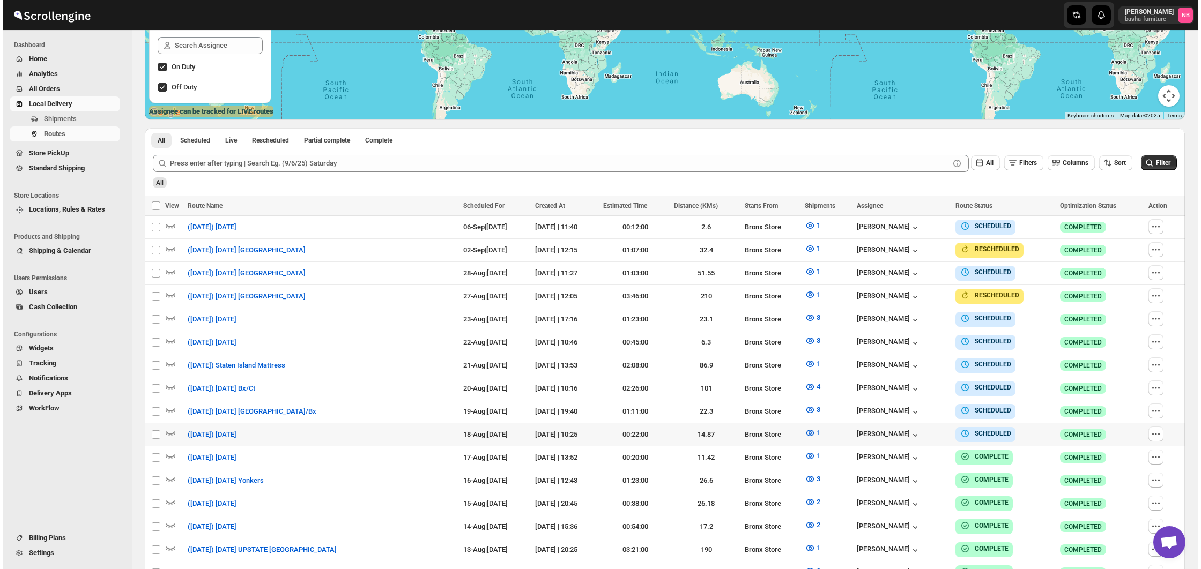
scroll to position [208, 0]
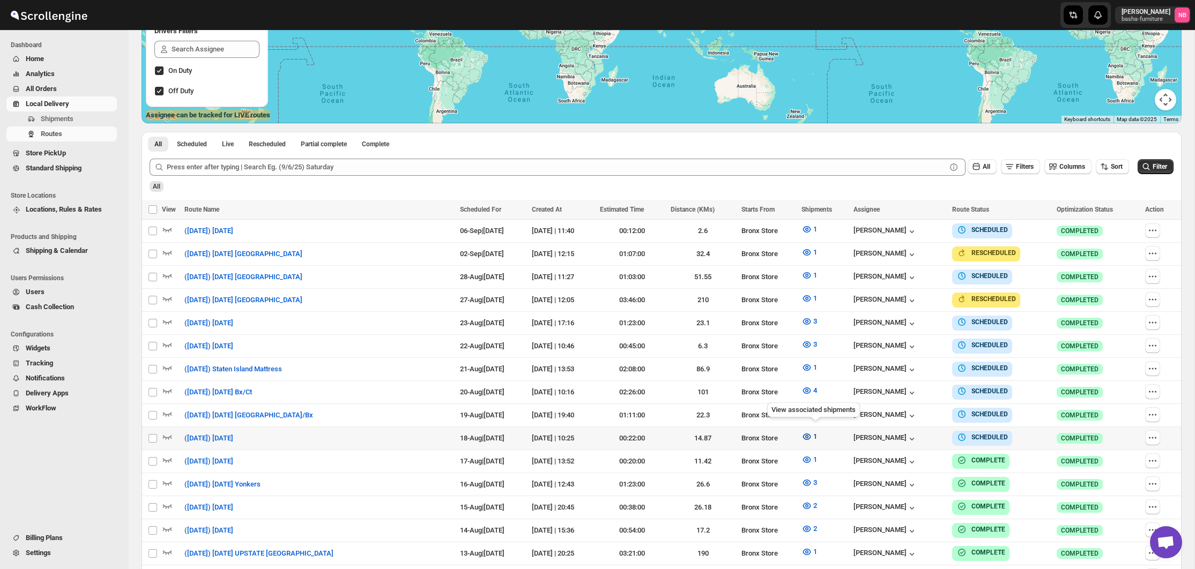
click at [812, 434] on icon "button" at bounding box center [807, 437] width 11 height 11
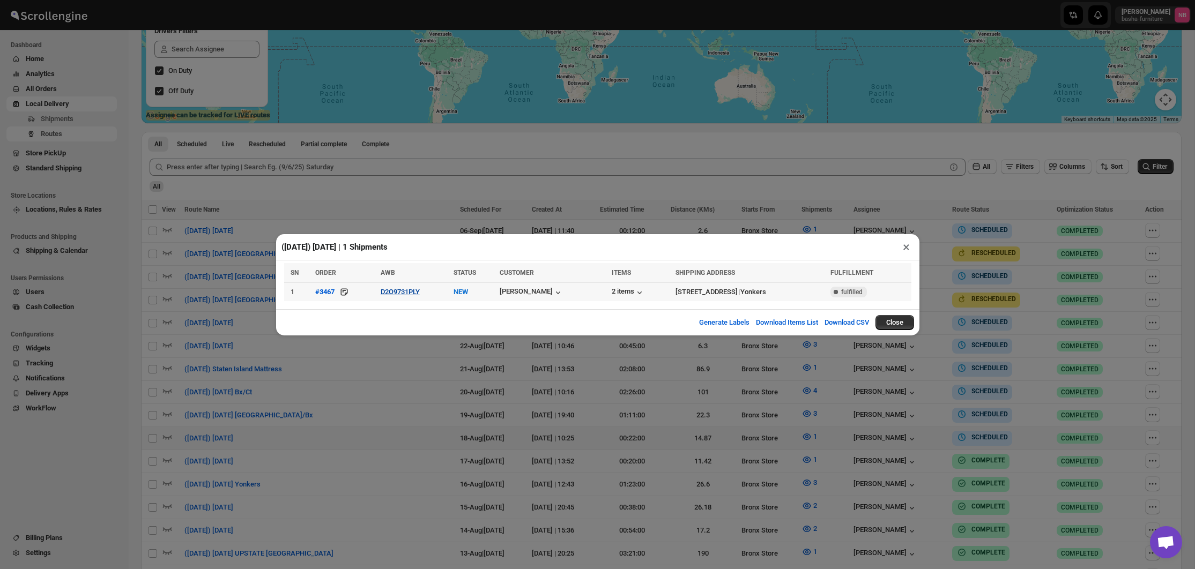
click at [402, 292] on button "D2O9731PLY" at bounding box center [400, 292] width 39 height 8
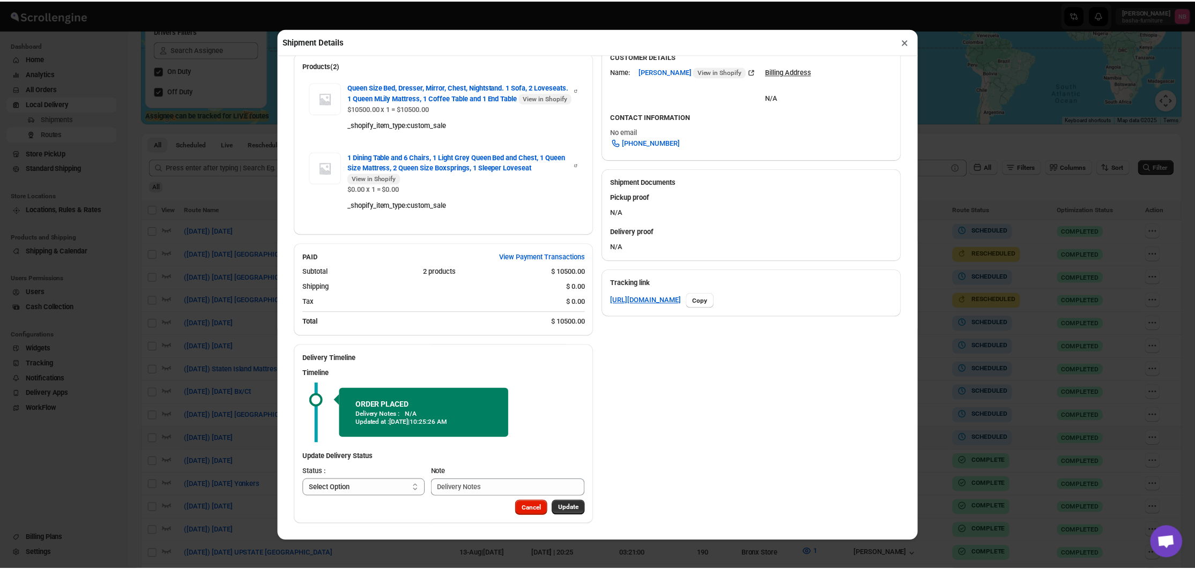
scroll to position [343, 0]
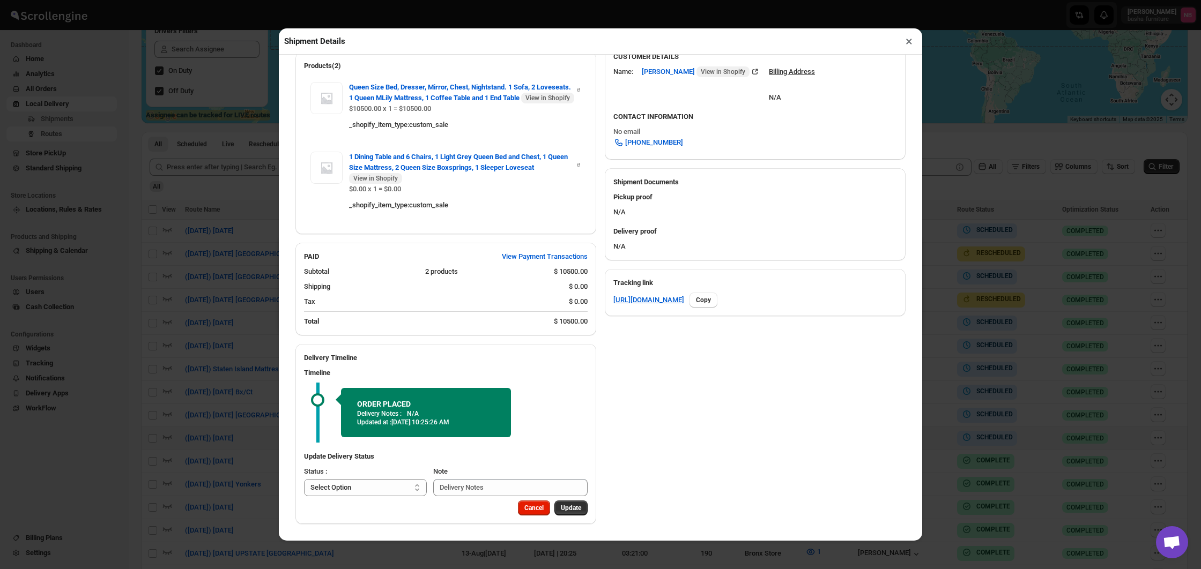
click at [234, 273] on div "Shipment Details × #3467 Awb : D2O9731PLY DATE [DATE] | 10:25 Info NEW Info Rou…" at bounding box center [600, 284] width 1201 height 569
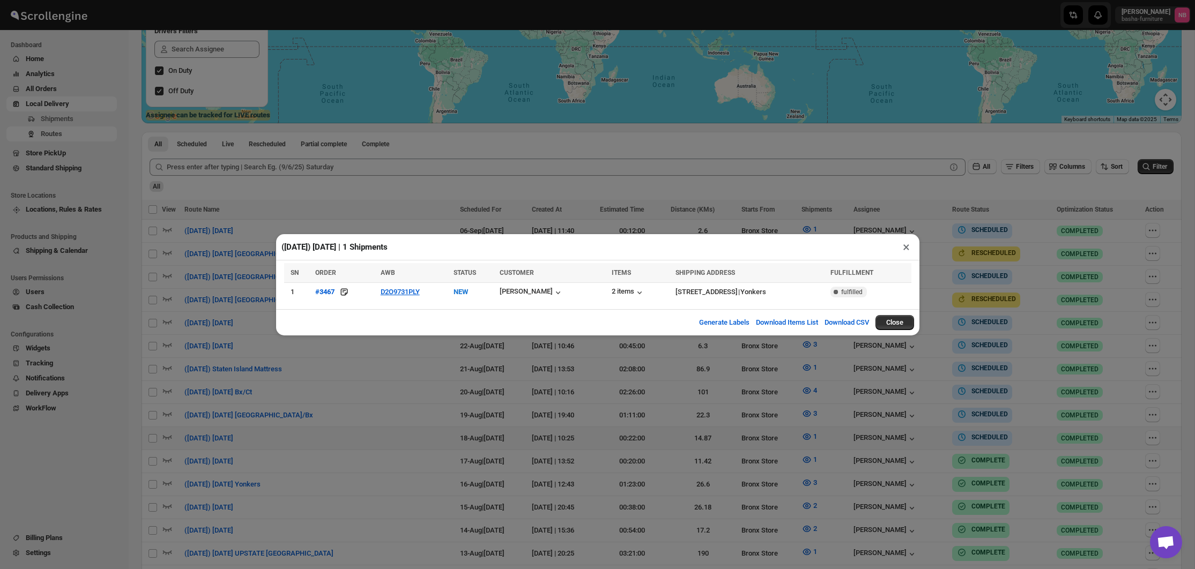
click at [234, 273] on div "([DATE]) [DATE] | 1 Shipments × SN ORDER AWB STATUS CUSTOMER ITEMS SHIPPING ADD…" at bounding box center [597, 284] width 1195 height 569
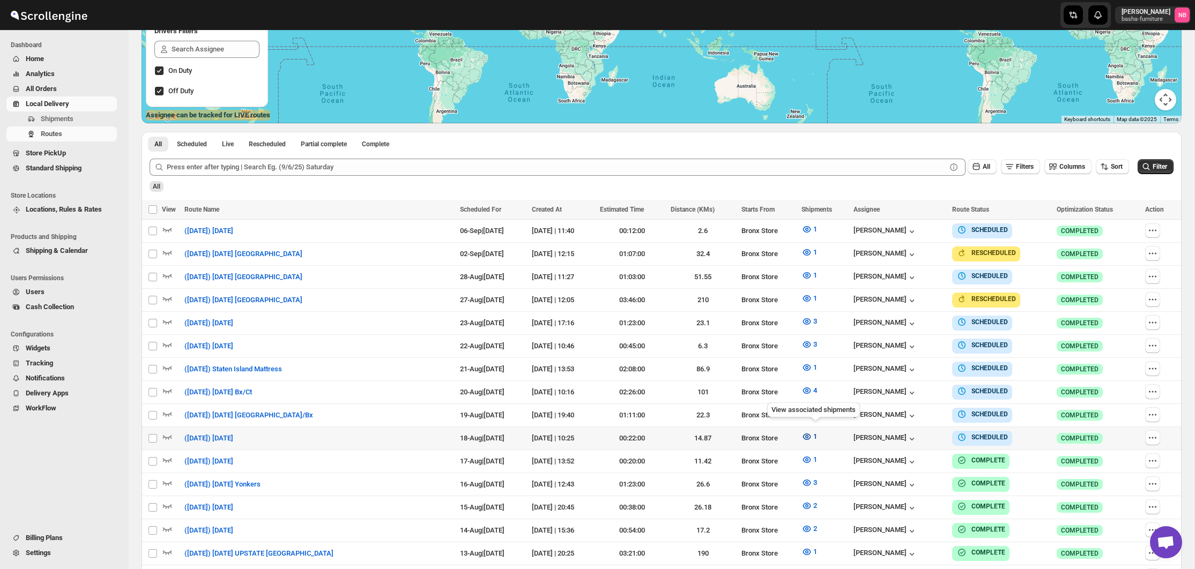
click at [812, 437] on icon "button" at bounding box center [807, 437] width 11 height 11
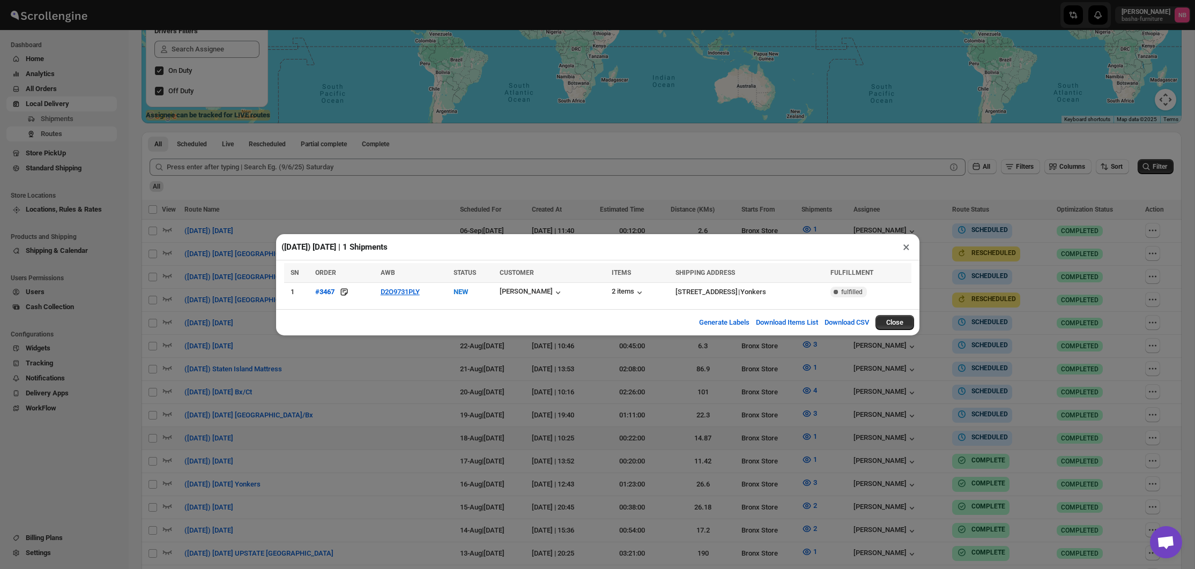
click at [653, 380] on div "([DATE]) [DATE] | 1 Shipments × SN ORDER AWB STATUS CUSTOMER ITEMS SHIPPING ADD…" at bounding box center [597, 284] width 1195 height 569
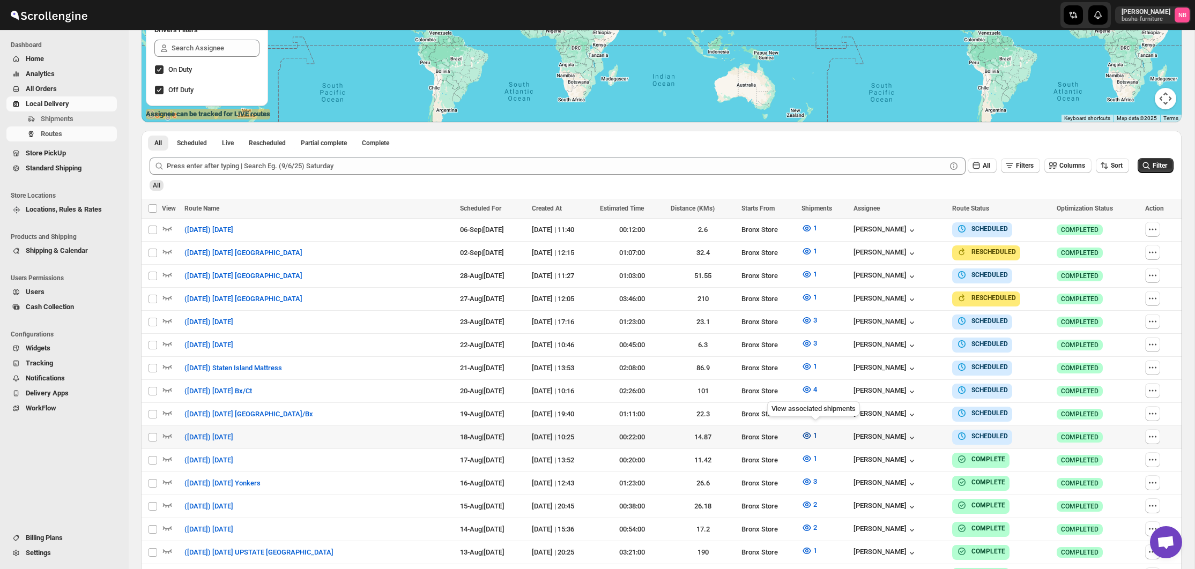
click at [812, 436] on icon "button" at bounding box center [807, 436] width 11 height 11
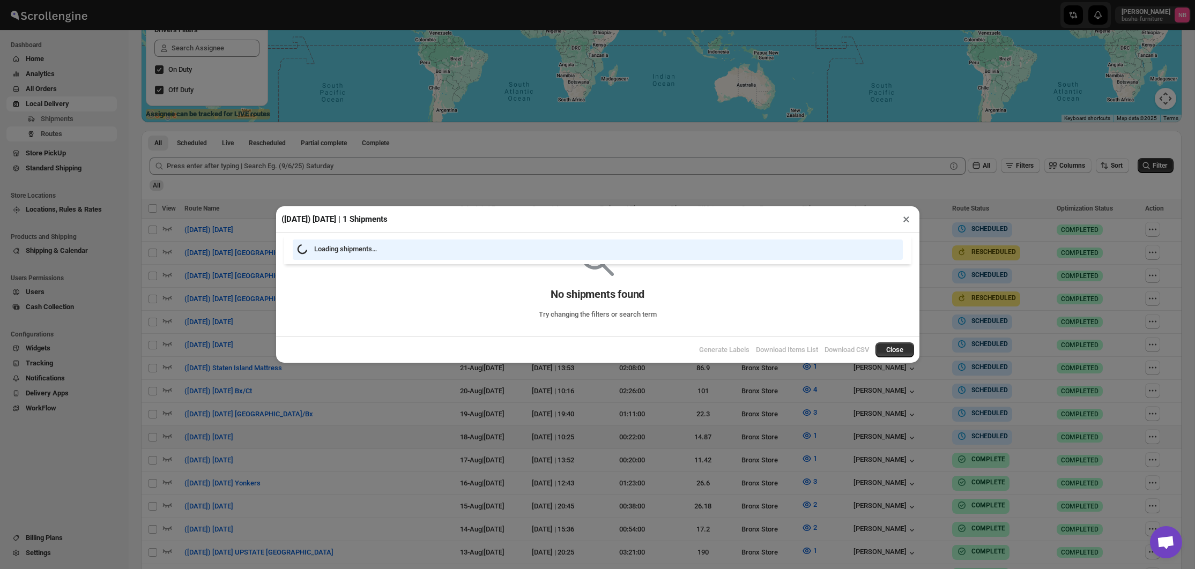
scroll to position [210, 0]
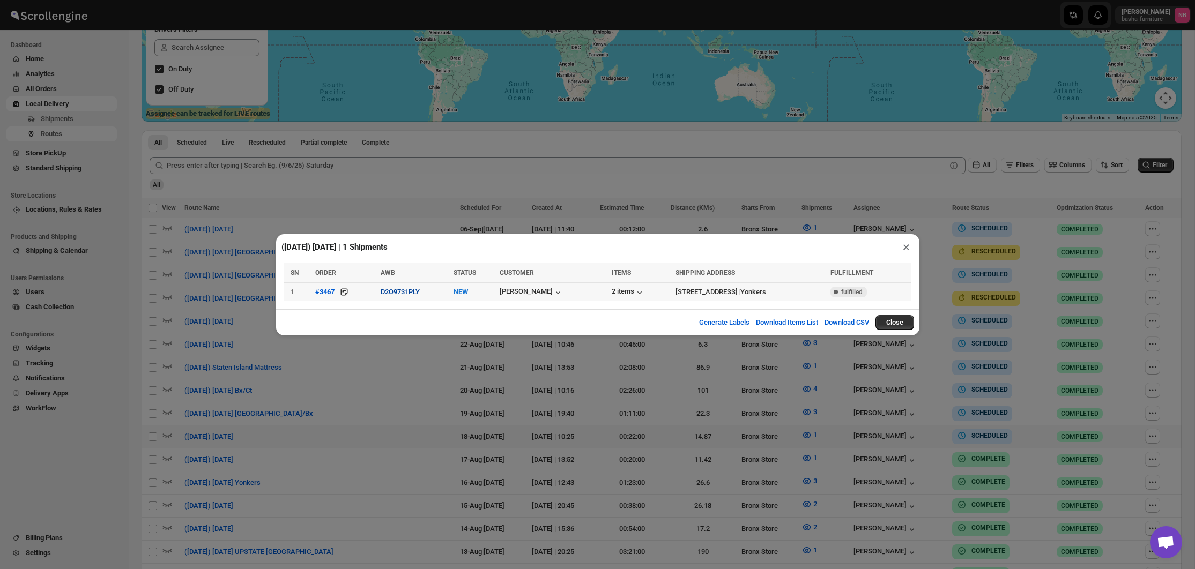
click at [413, 292] on button "D2O9731PLY" at bounding box center [400, 292] width 39 height 8
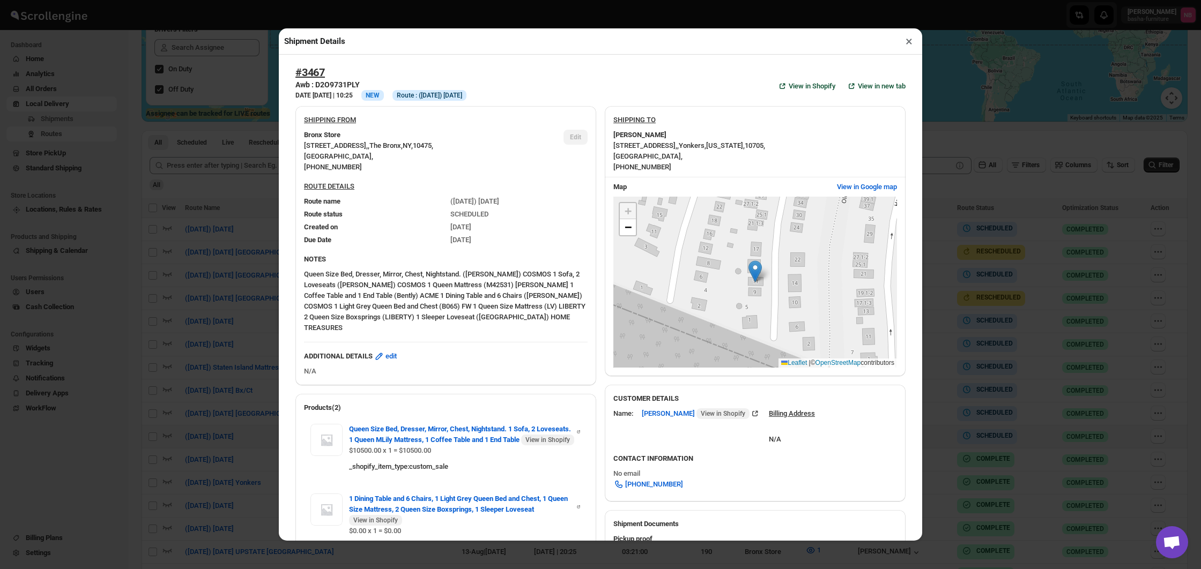
click at [198, 250] on div "Shipment Details × #3467 Awb : D2O9731PLY DATE [DATE] | 10:25 Info NEW Info Rou…" at bounding box center [600, 284] width 1201 height 569
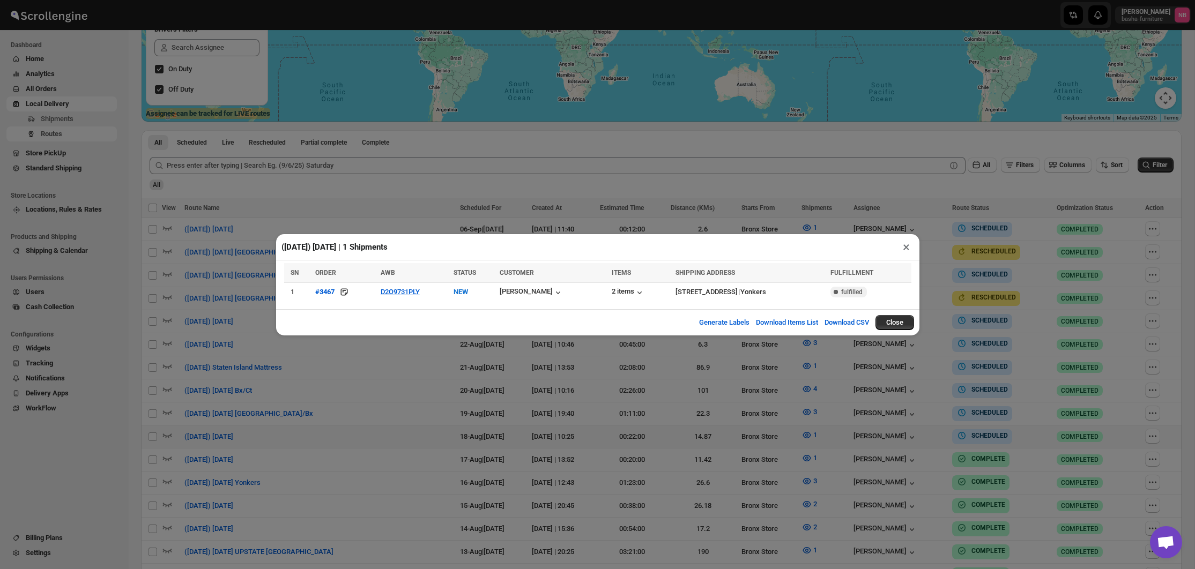
click at [198, 250] on div "([DATE]) [DATE] | 1 Shipments × SN ORDER AWB STATUS CUSTOMER ITEMS SHIPPING ADD…" at bounding box center [597, 284] width 1195 height 569
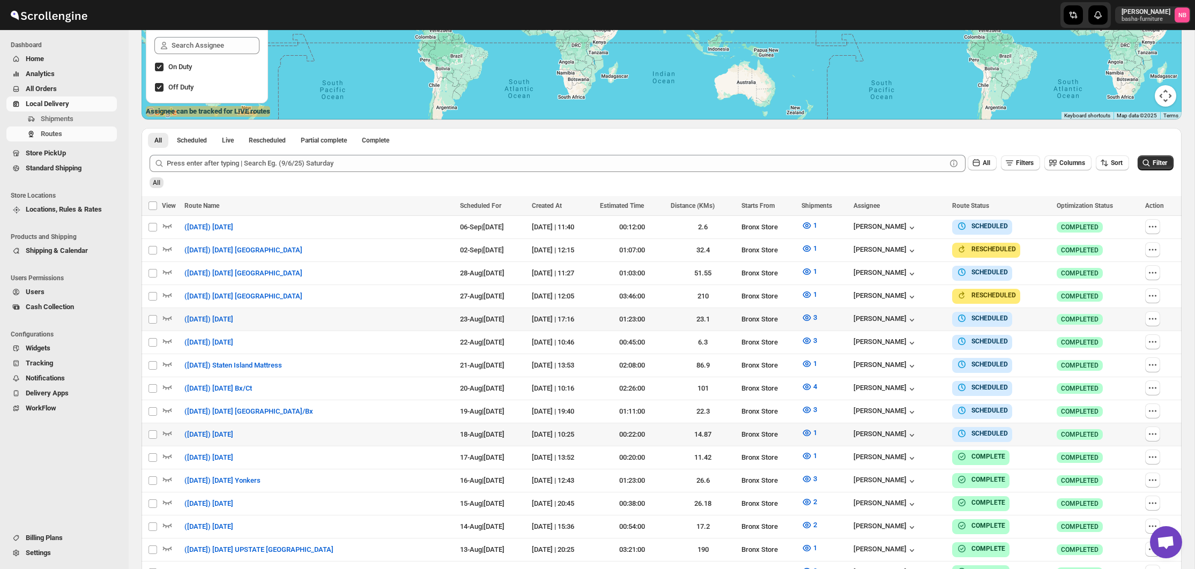
scroll to position [212, 0]
click at [811, 427] on icon "button" at bounding box center [807, 432] width 11 height 11
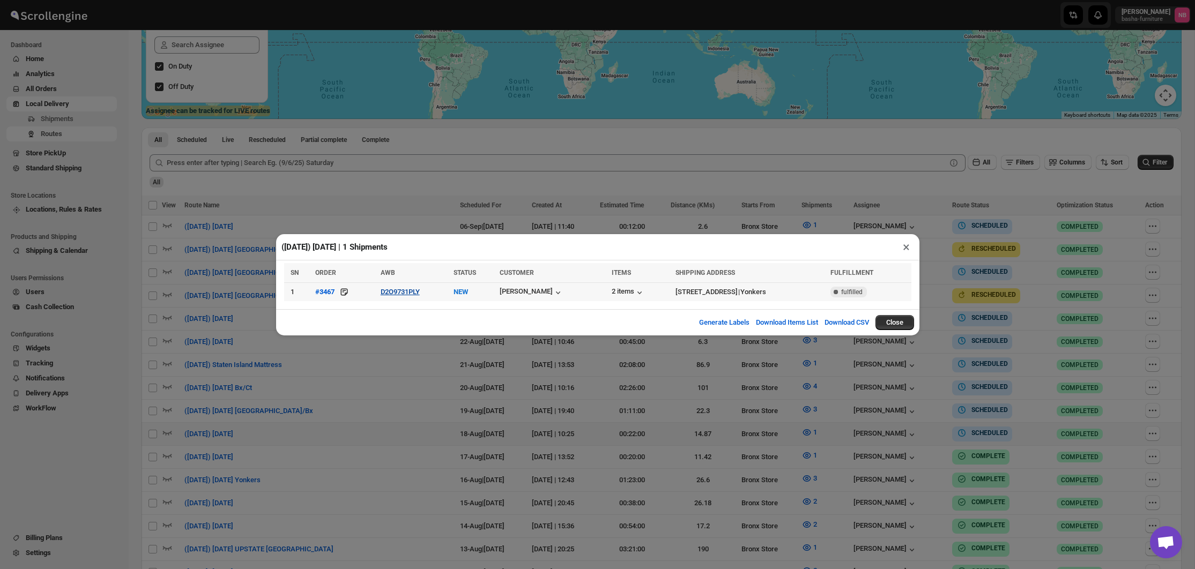
click at [410, 293] on button "D2O9731PLY" at bounding box center [400, 292] width 39 height 8
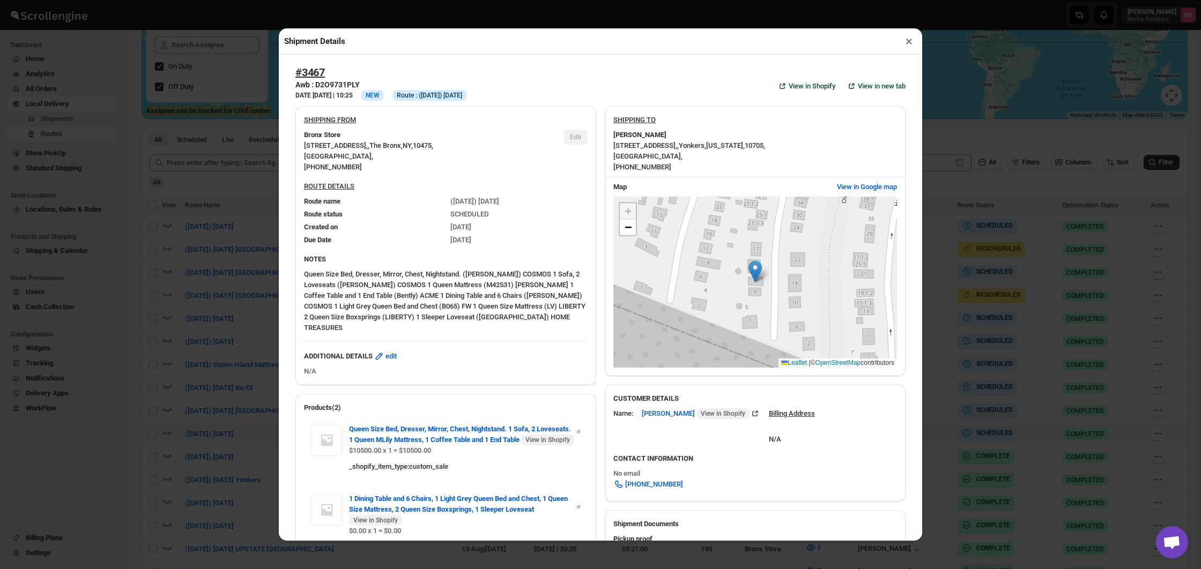
click at [84, 167] on div "Shipment Details × #3467 Awb : D2O9731PLY DATE [DATE] | 10:25 Info NEW Info Rou…" at bounding box center [600, 284] width 1201 height 569
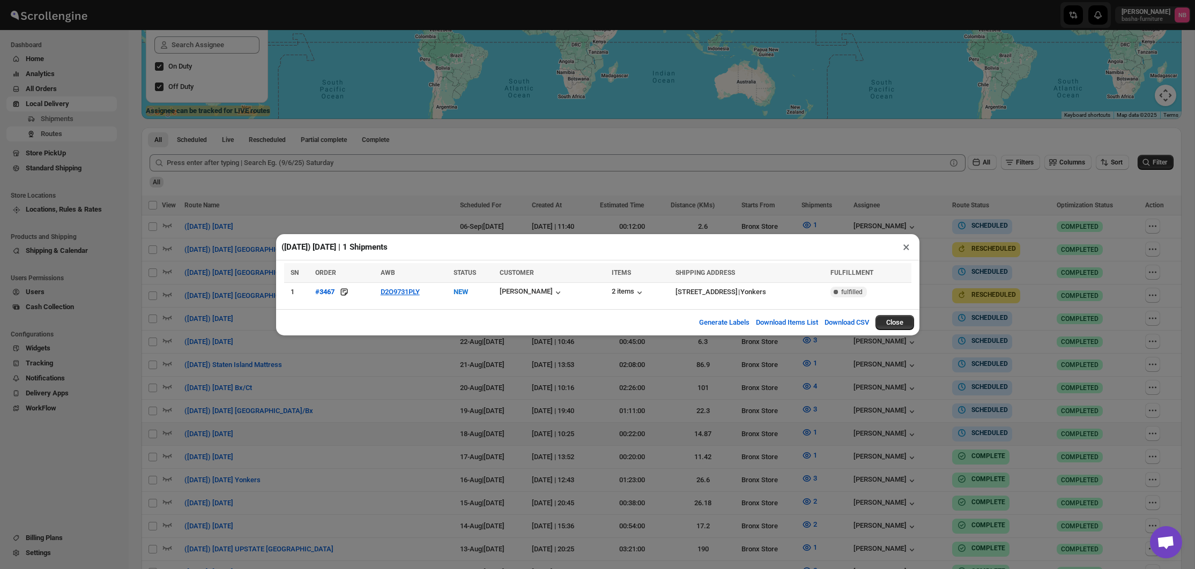
click at [127, 168] on div "([DATE]) [DATE] | 1 Shipments × SN ORDER AWB STATUS CUSTOMER ITEMS SHIPPING ADD…" at bounding box center [597, 284] width 1195 height 569
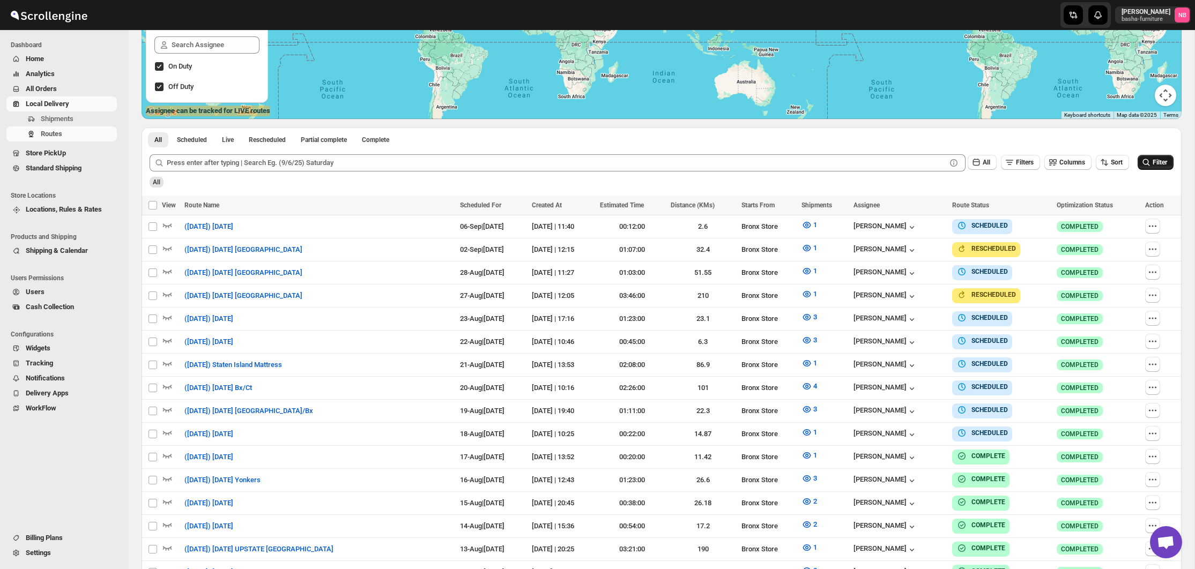
click at [1141, 163] on icon "submit" at bounding box center [1146, 162] width 11 height 11
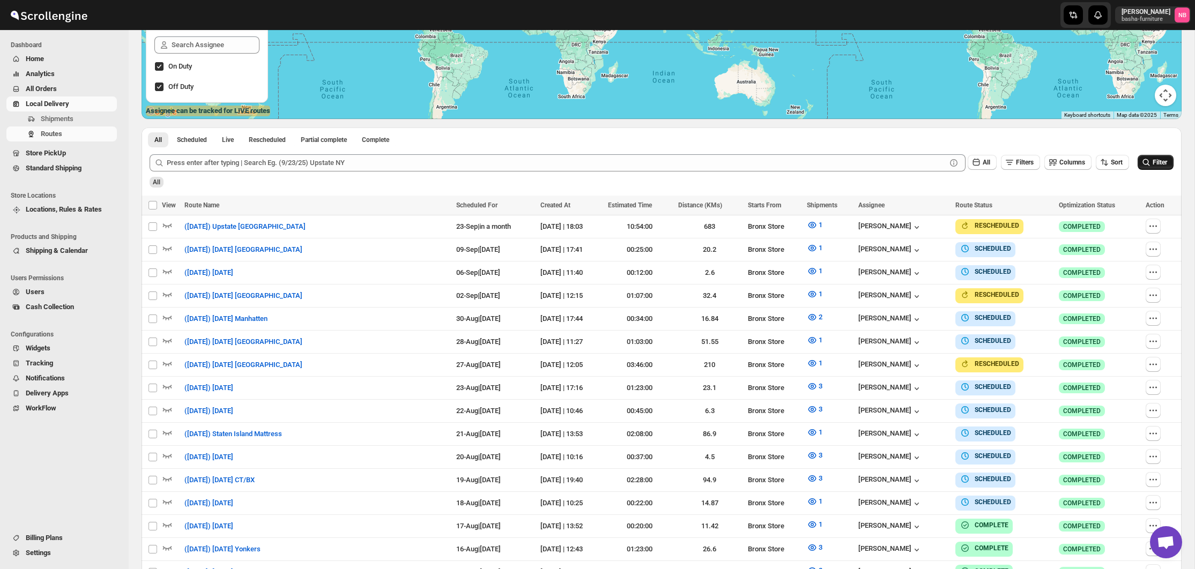
click at [1155, 161] on span "Filter" at bounding box center [1160, 163] width 14 height 8
click at [1158, 171] on div "Filter" at bounding box center [1156, 163] width 36 height 16
click at [1159, 165] on span "Filter" at bounding box center [1160, 163] width 14 height 8
click at [811, 501] on button "1" at bounding box center [815, 501] width 28 height 17
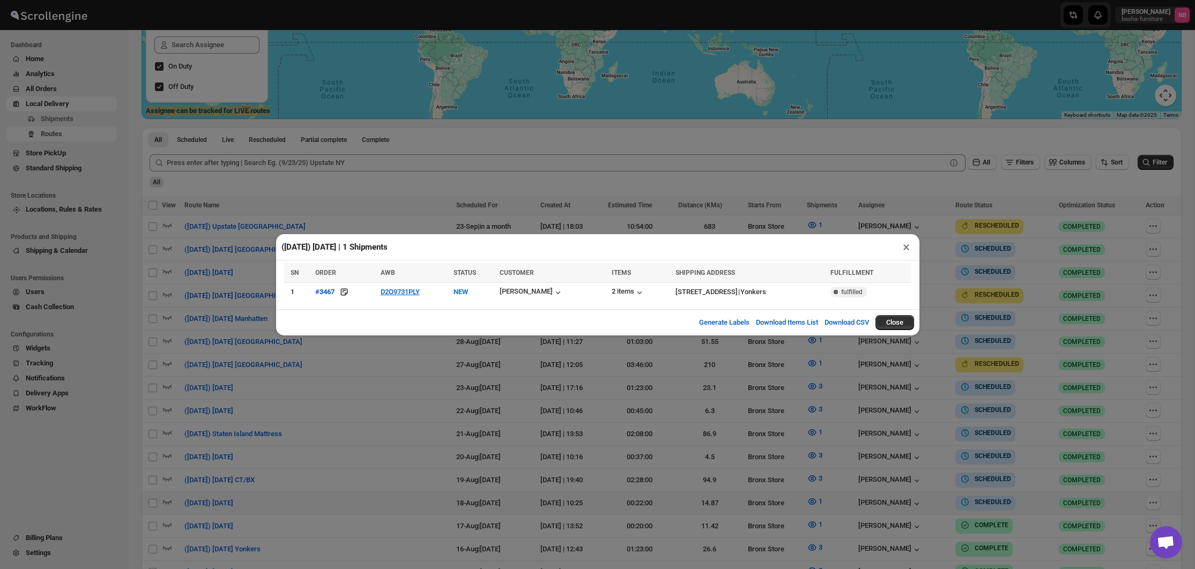
click at [502, 403] on div "([DATE]) [DATE] | 1 Shipments × SN ORDER AWB STATUS CUSTOMER ITEMS SHIPPING ADD…" at bounding box center [597, 284] width 1195 height 569
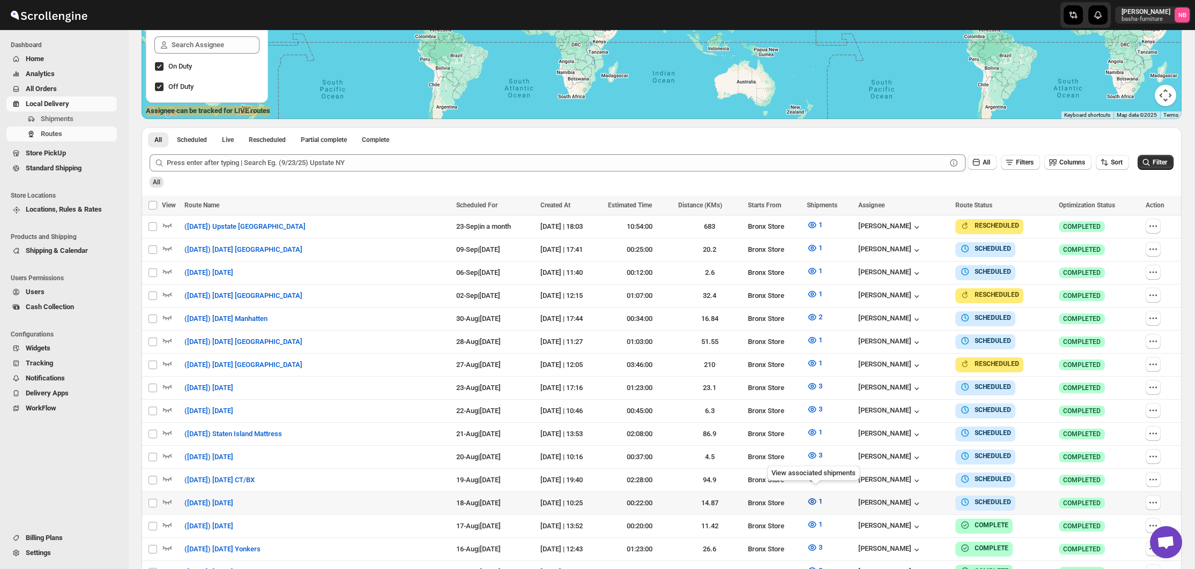
click at [811, 497] on icon "button" at bounding box center [812, 502] width 11 height 11
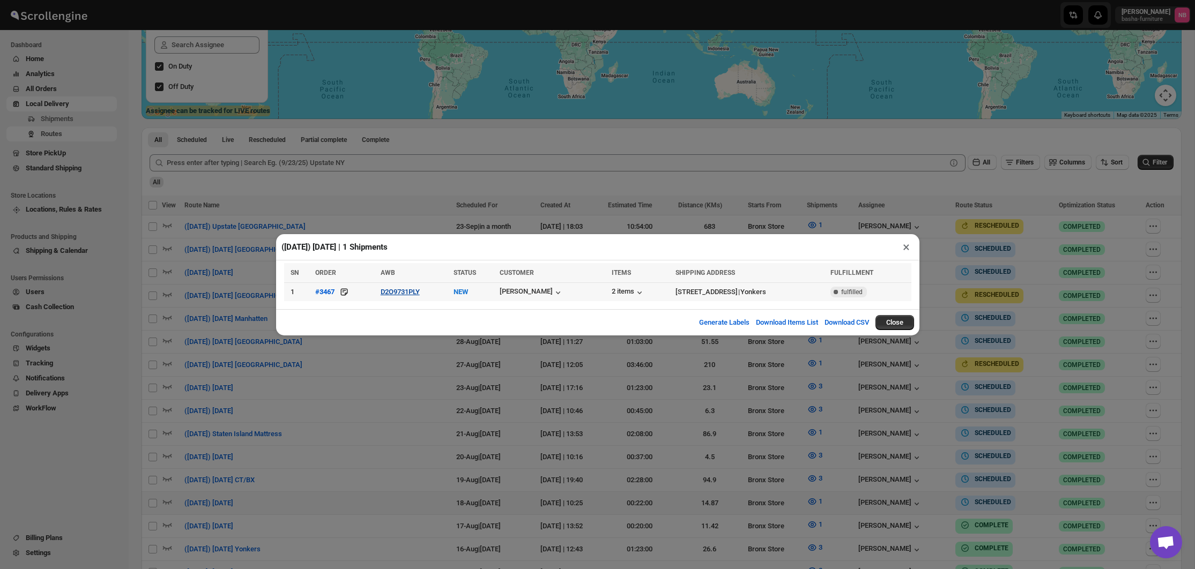
click at [396, 292] on button "D2O9731PLY" at bounding box center [400, 292] width 39 height 8
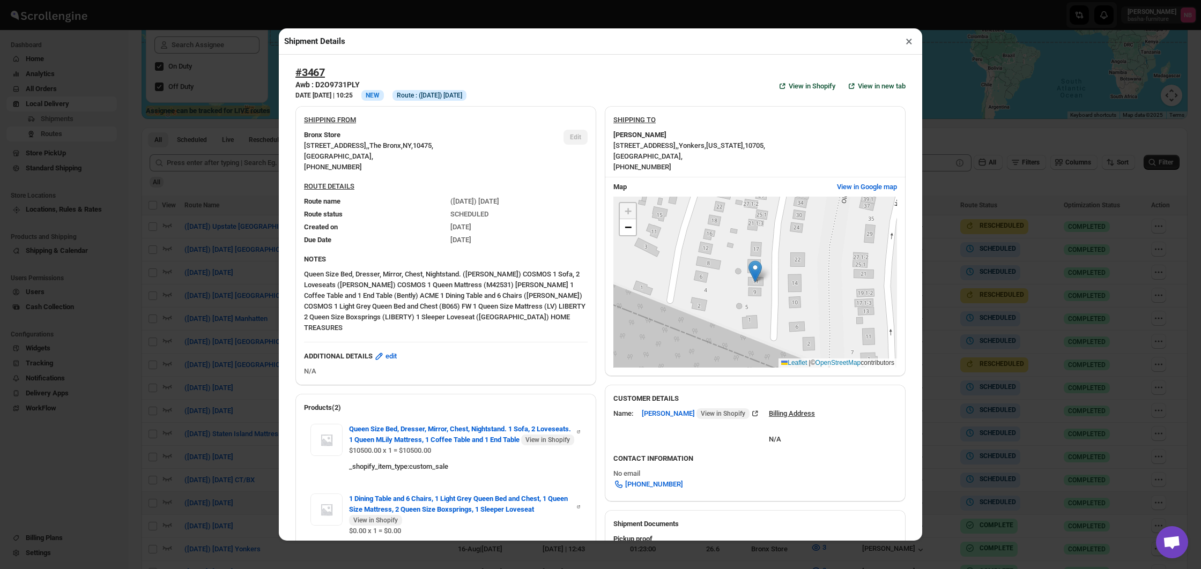
click at [218, 291] on div "Shipment Details × #3467 Awb : D2O9731PLY DATE [DATE] | 10:25 Info NEW Info Rou…" at bounding box center [600, 284] width 1201 height 569
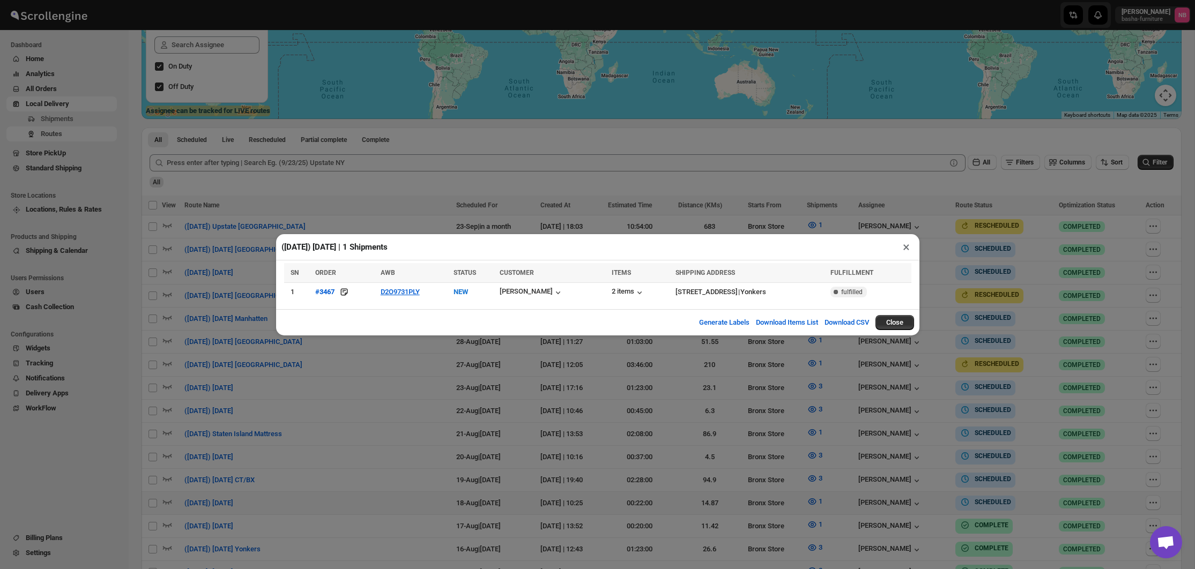
click at [753, 486] on div "([DATE]) [DATE] | 1 Shipments × SN ORDER AWB STATUS CUSTOMER ITEMS SHIPPING ADD…" at bounding box center [597, 284] width 1195 height 569
